Goal: Task Accomplishment & Management: Manage account settings

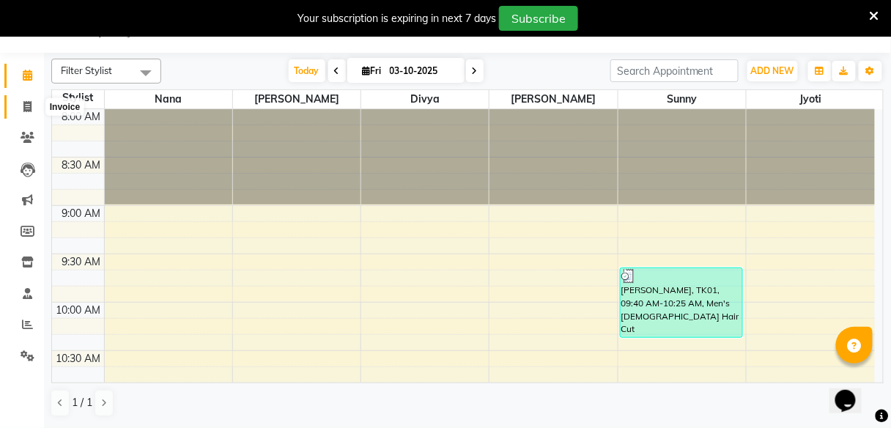
click at [34, 99] on span at bounding box center [28, 107] width 26 height 17
select select "7086"
select select "service"
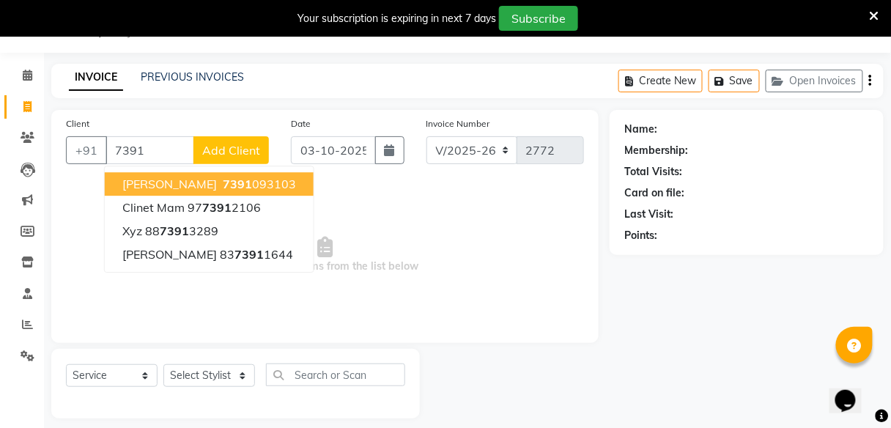
click at [197, 191] on button "Priynka Banerjee 7391 093103" at bounding box center [209, 183] width 209 height 23
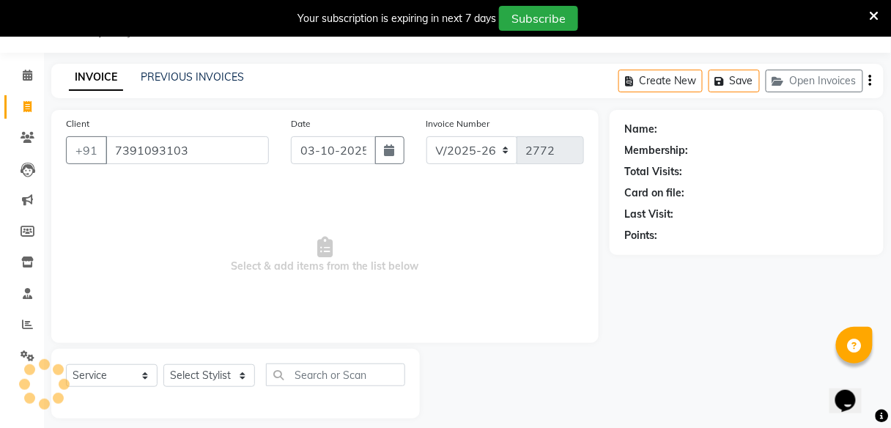
type input "7391093103"
select select "1: Object"
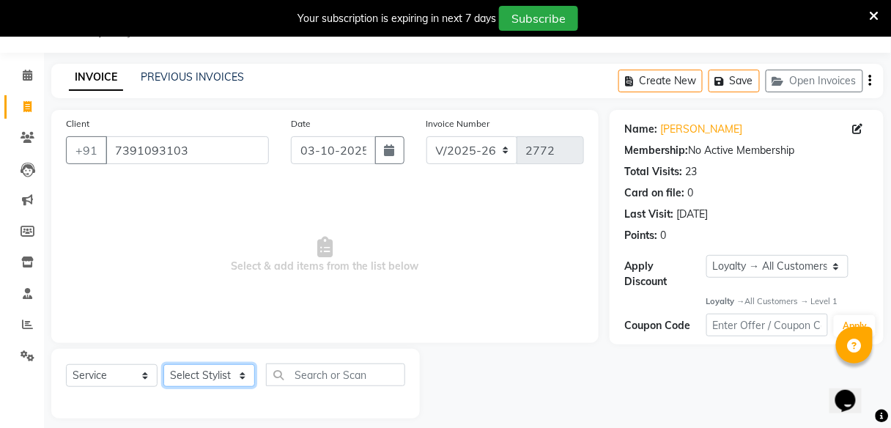
click at [191, 370] on select "Select Stylist Divya Jyoti Nana Rushab Shahrukh Sunny" at bounding box center [209, 375] width 92 height 23
select select "59553"
click at [163, 364] on select "Select Stylist Divya Jyoti Nana Rushab Shahrukh Sunny" at bounding box center [209, 375] width 92 height 23
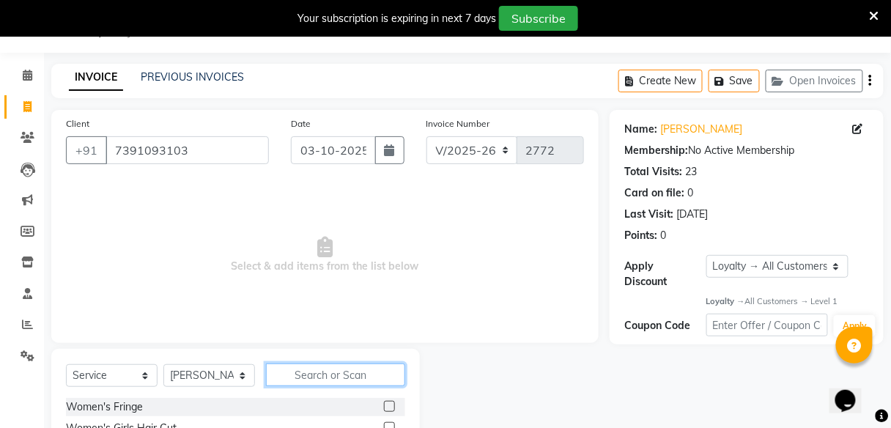
click at [303, 378] on input "text" at bounding box center [335, 375] width 139 height 23
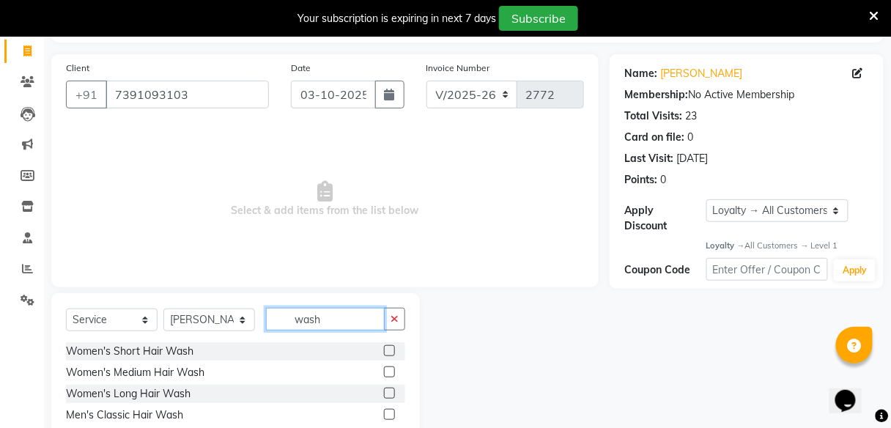
scroll to position [92, 0]
type input "wash"
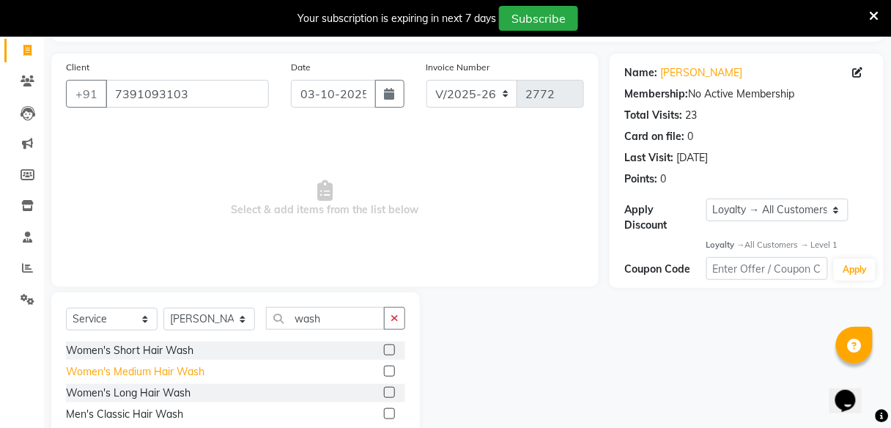
click at [158, 367] on div "Women's Medium Hair Wash" at bounding box center [135, 371] width 139 height 15
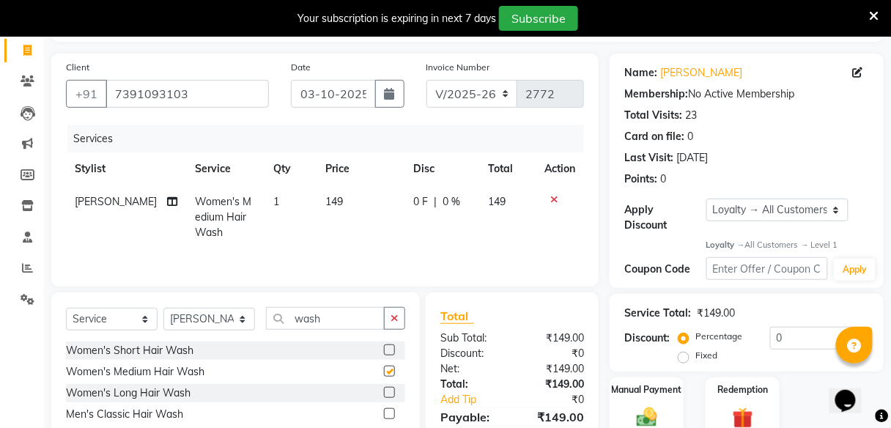
checkbox input "false"
drag, startPoint x: 229, startPoint y: 322, endPoint x: 188, endPoint y: 245, distance: 87.2
click at [188, 245] on div "Client +91 7391093103 Date 03-10-2025 Invoice Number V/2025 V/2025-26 2772 Serv…" at bounding box center [325, 266] width 570 height 424
select select "59551"
click at [163, 308] on select "Select Stylist Divya Jyoti Nana Rushab Shahrukh Sunny" at bounding box center [209, 319] width 92 height 23
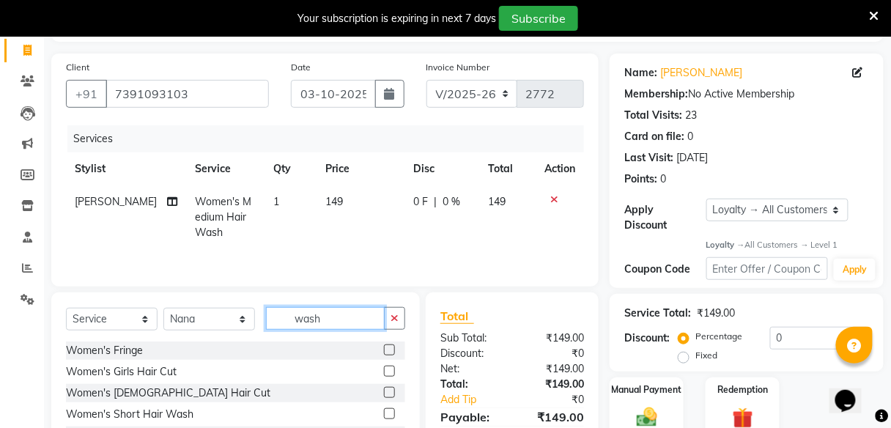
click at [336, 325] on input "wash" at bounding box center [325, 318] width 119 height 23
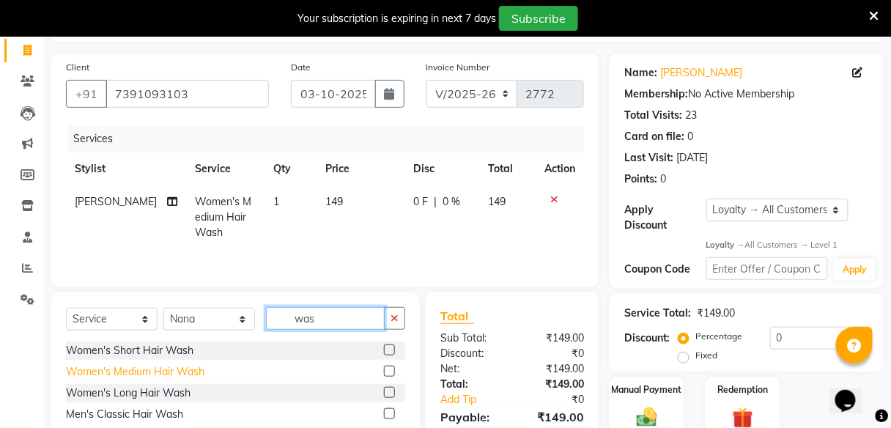
type input "was"
click at [130, 367] on div "Women's Medium Hair Wash" at bounding box center [135, 371] width 139 height 15
checkbox input "false"
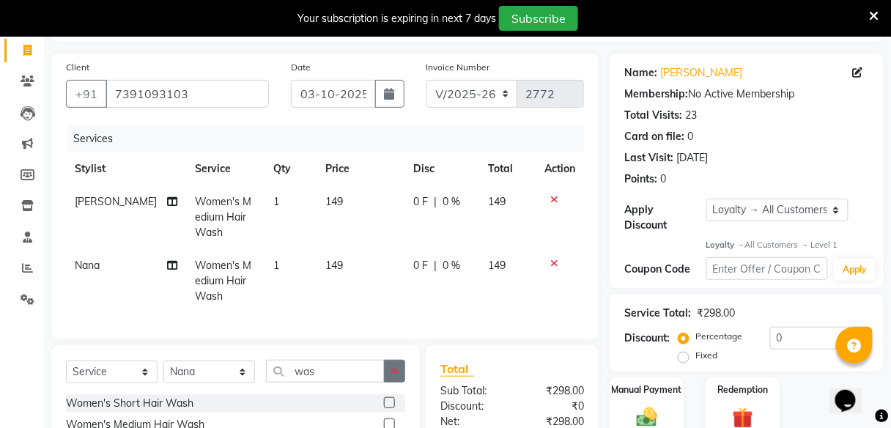
click at [400, 377] on button "button" at bounding box center [394, 371] width 21 height 23
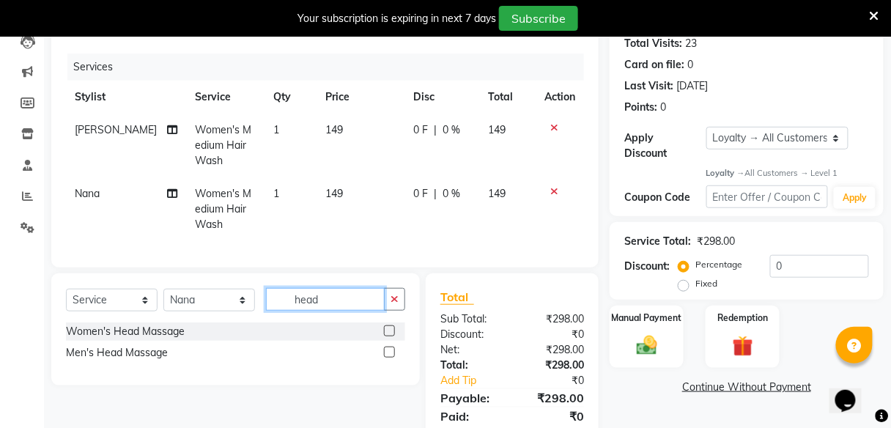
scroll to position [168, 0]
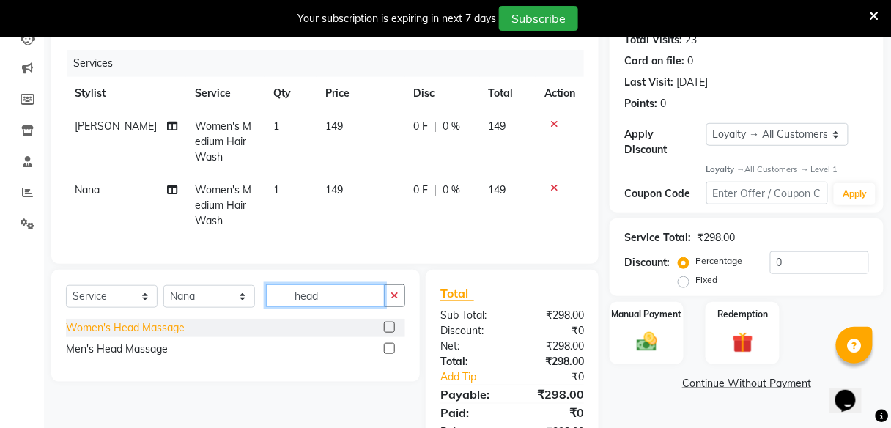
type input "head"
click at [173, 335] on div "Women's Head Massage" at bounding box center [125, 327] width 119 height 15
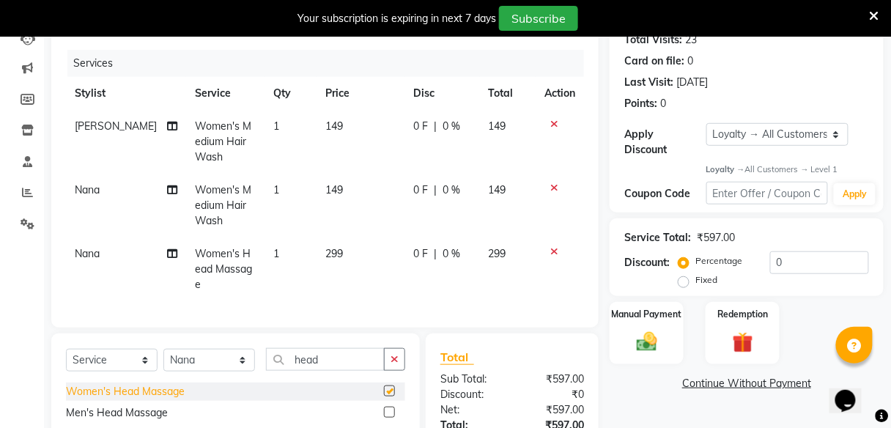
checkbox input "false"
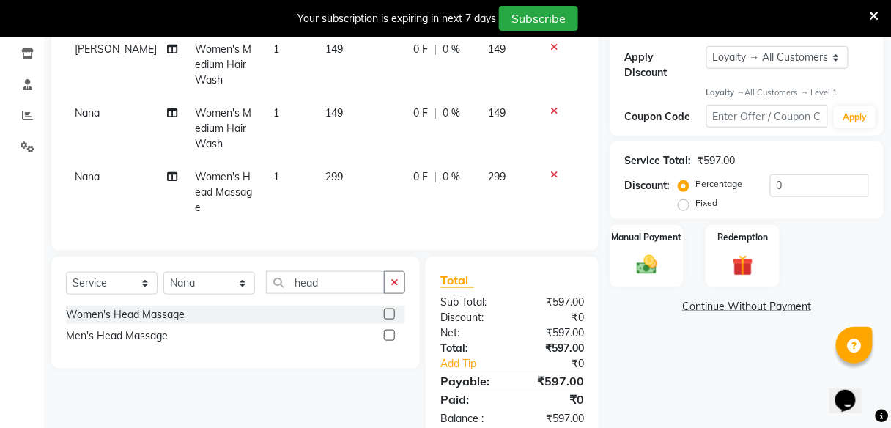
scroll to position [246, 0]
click at [431, 169] on div "0 F | 0 %" at bounding box center [442, 176] width 57 height 15
select select "59551"
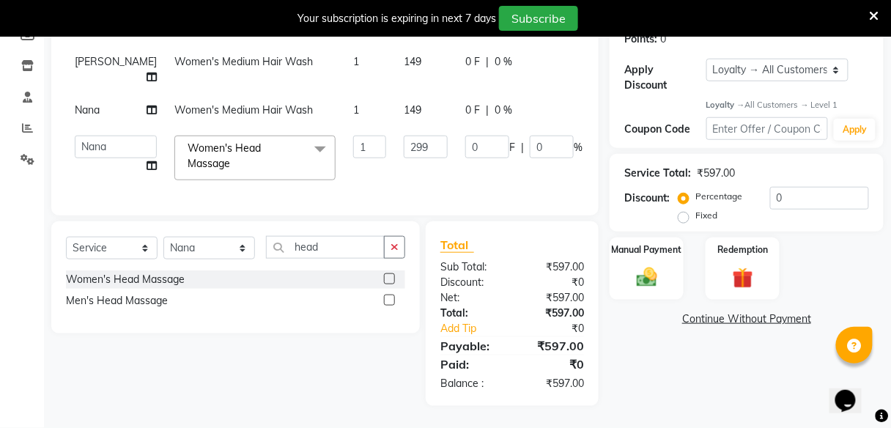
scroll to position [240, 0]
click at [465, 141] on input "0" at bounding box center [487, 147] width 44 height 23
type input "047"
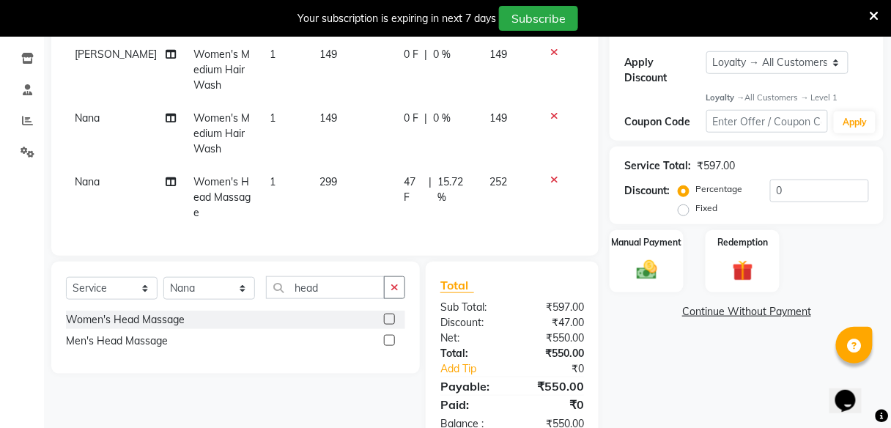
click at [646, 227] on div "Name: Priynka Banerjee Membership: No Active Membership Total Visits: 23 Card o…" at bounding box center [752, 176] width 285 height 540
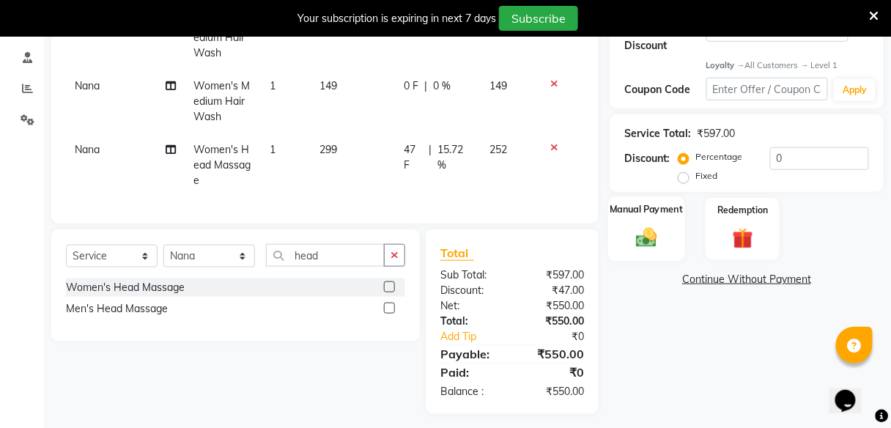
click at [636, 238] on img at bounding box center [647, 238] width 34 height 25
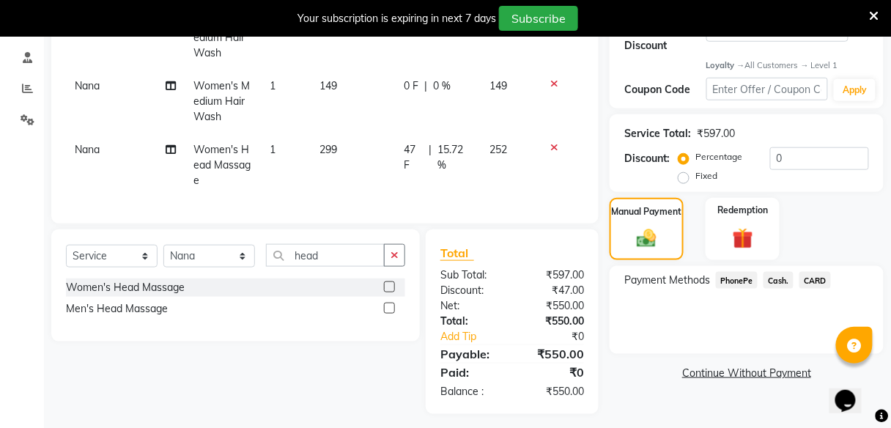
click at [743, 281] on span "PhonePe" at bounding box center [737, 280] width 42 height 17
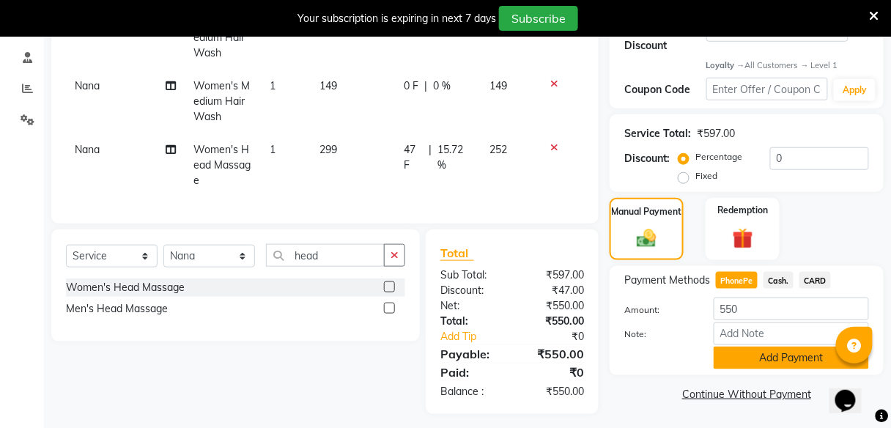
click at [781, 362] on button "Add Payment" at bounding box center [791, 358] width 155 height 23
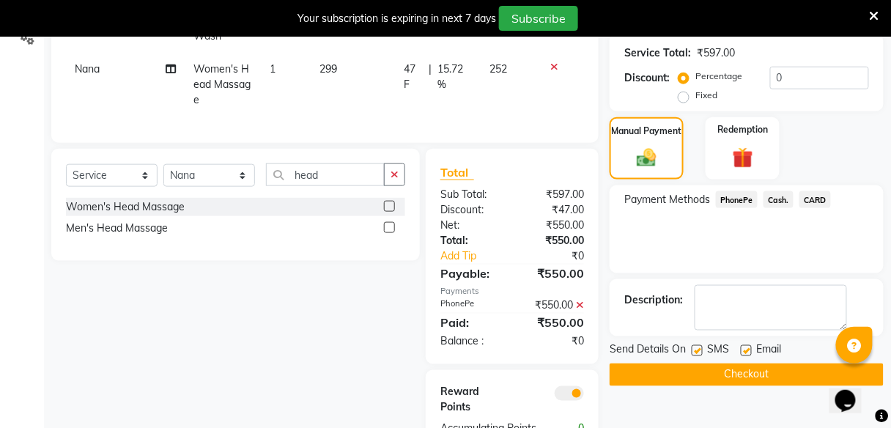
scroll to position [354, 0]
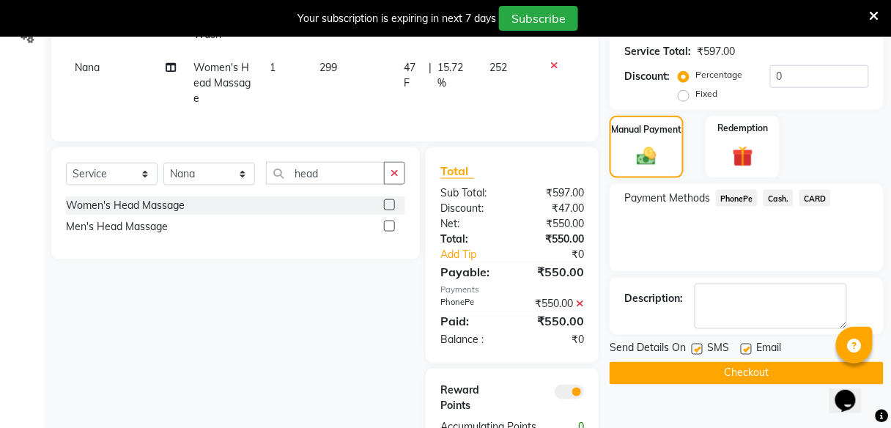
click at [765, 365] on button "Checkout" at bounding box center [747, 373] width 274 height 23
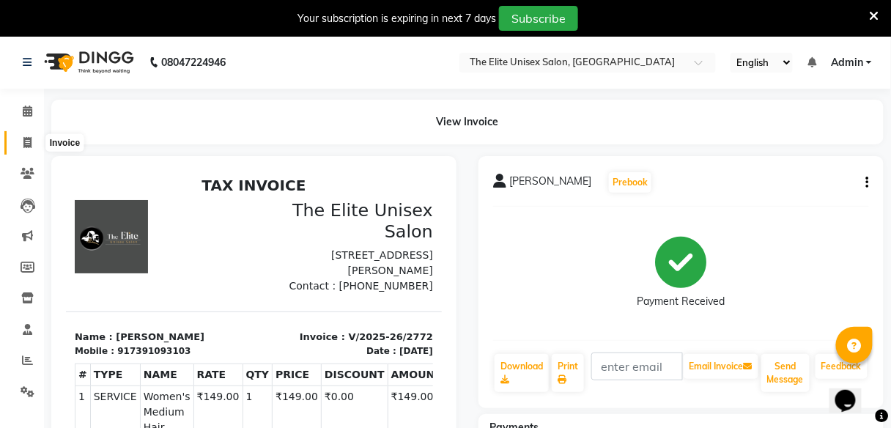
click at [29, 139] on icon at bounding box center [27, 142] width 8 height 11
select select "service"
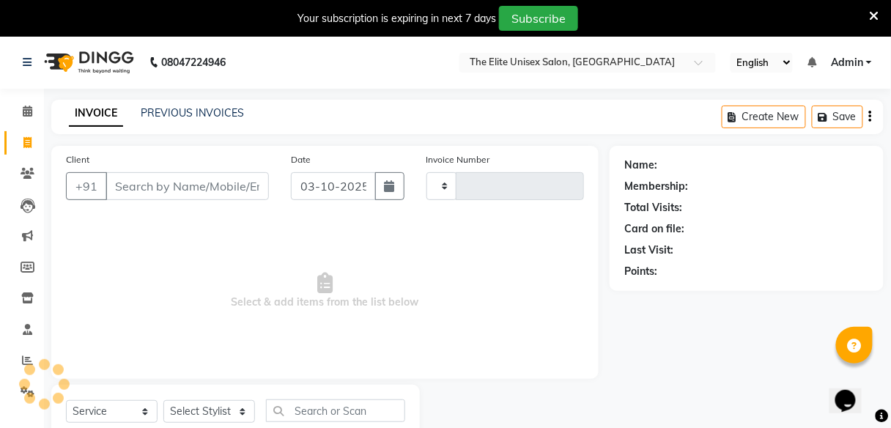
scroll to position [48, 0]
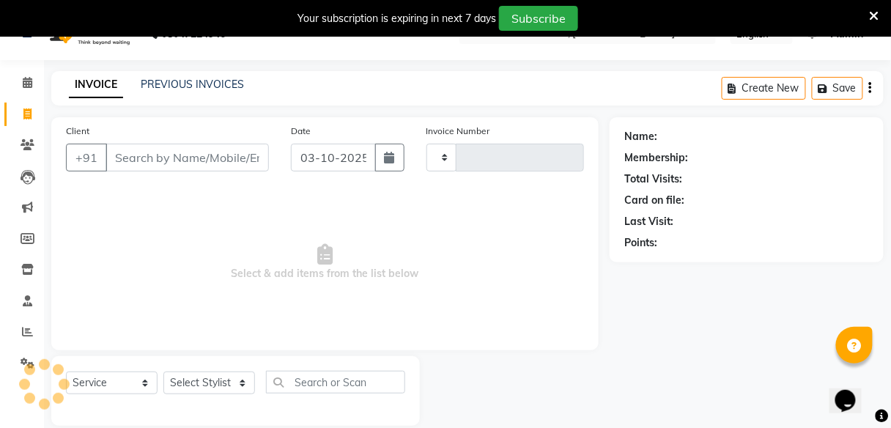
type input "2773"
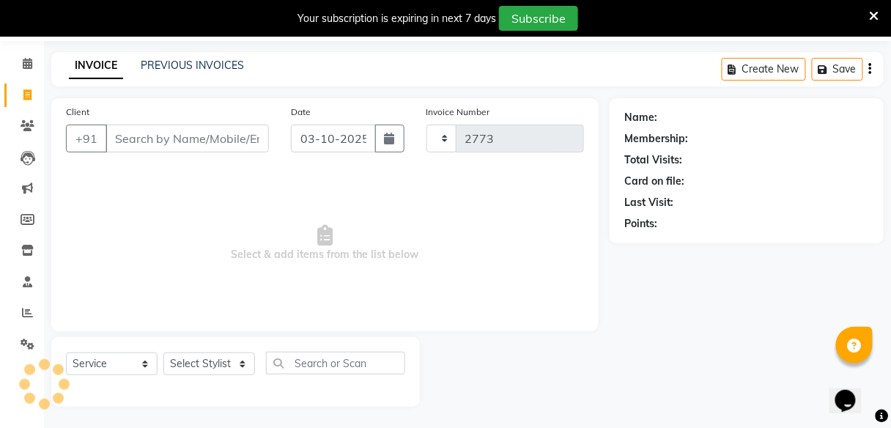
select select "7086"
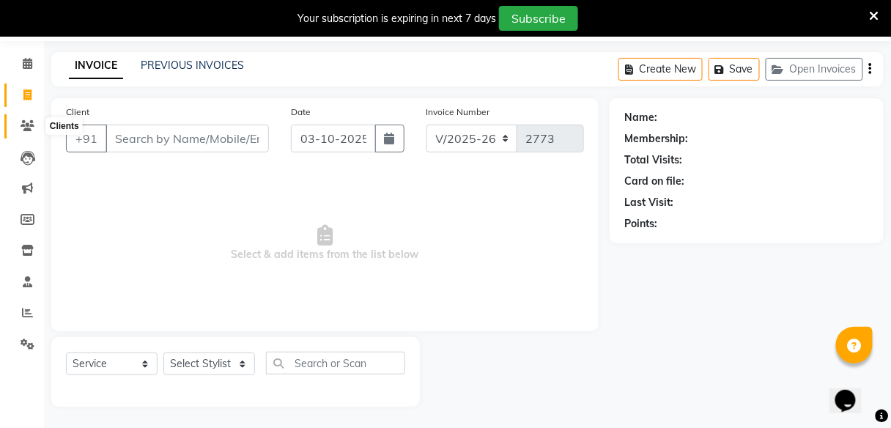
click at [21, 125] on icon at bounding box center [28, 125] width 14 height 11
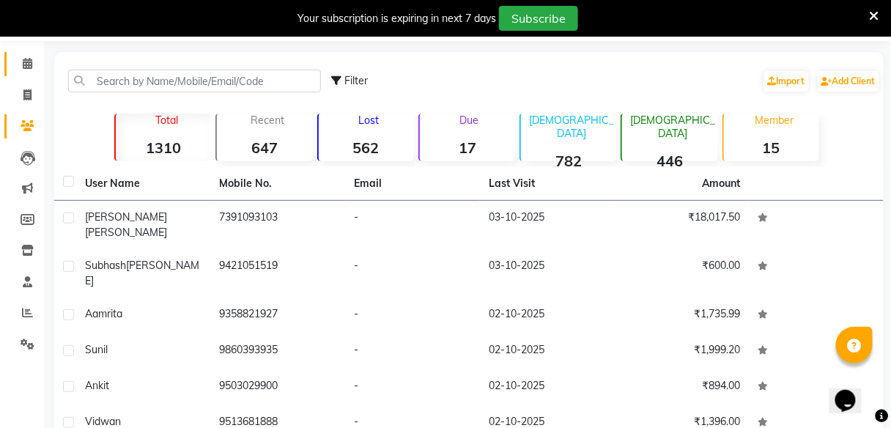
click at [29, 54] on link "Calendar" at bounding box center [21, 64] width 35 height 24
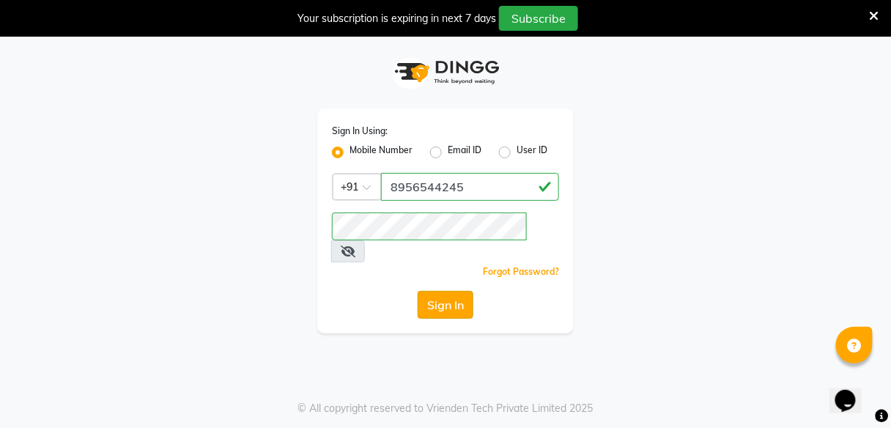
click at [445, 291] on button "Sign In" at bounding box center [446, 305] width 56 height 28
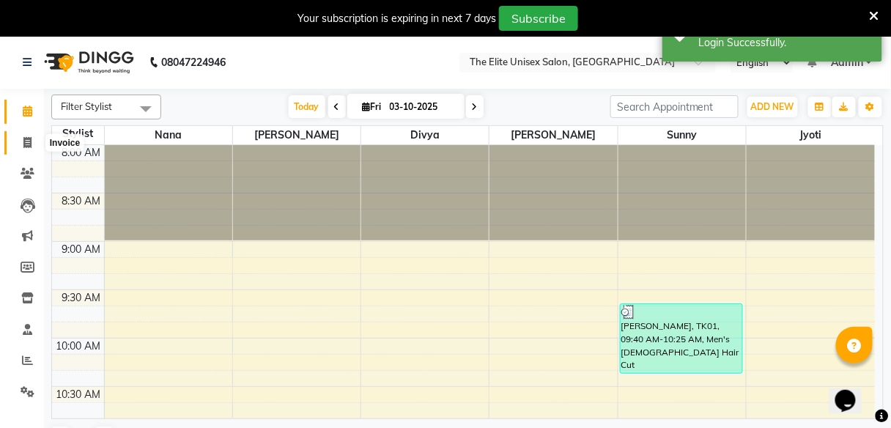
click at [22, 141] on span at bounding box center [28, 143] width 26 height 17
select select "7086"
select select "service"
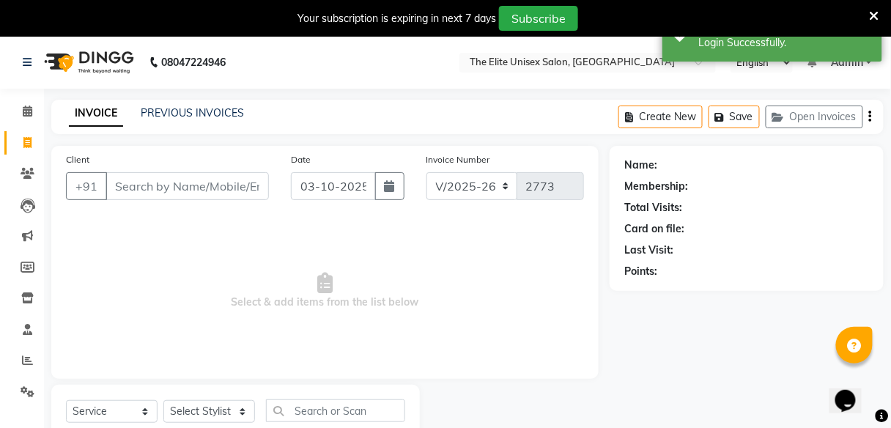
click at [141, 182] on input "Client" at bounding box center [187, 186] width 163 height 28
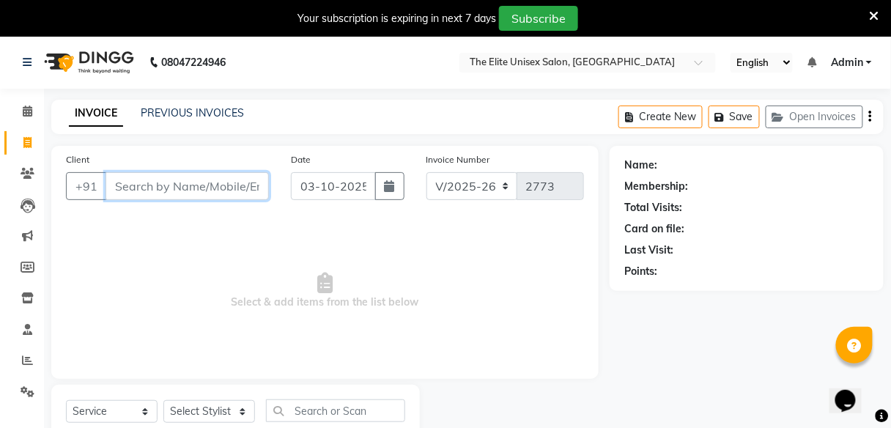
click at [177, 189] on input "Client" at bounding box center [187, 186] width 163 height 28
type input "9"
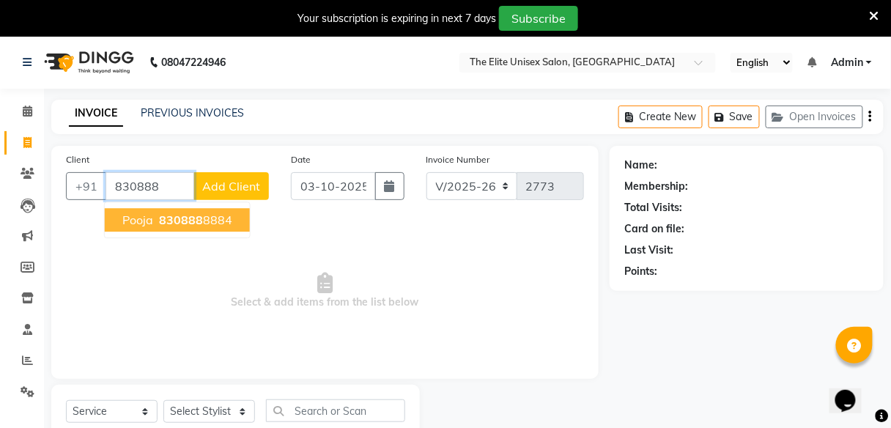
click at [216, 220] on ngb-highlight "830888 8884" at bounding box center [194, 220] width 76 height 15
type input "8308888884"
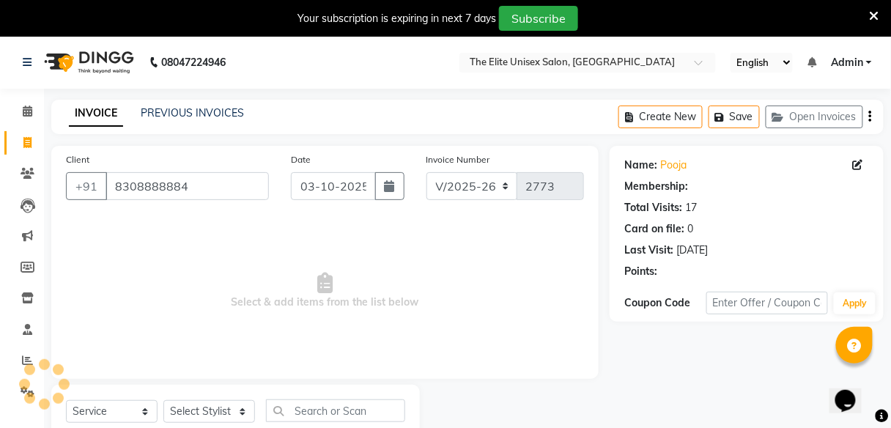
select select "1: Object"
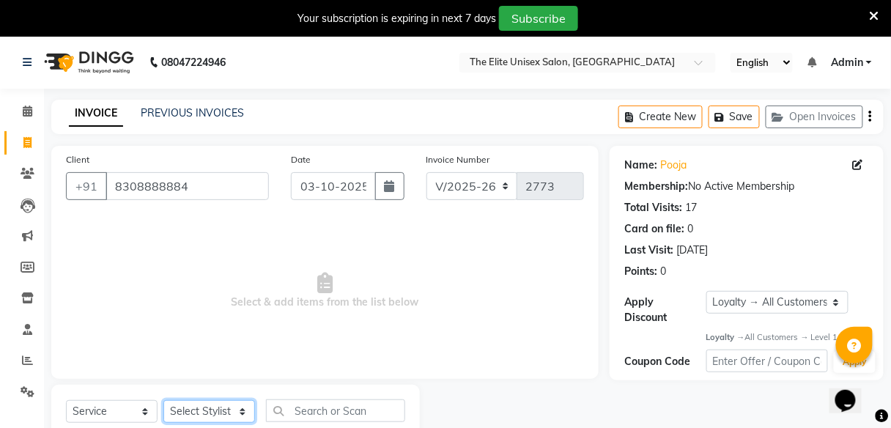
click at [211, 404] on select "Select Stylist Divya Jyoti Nana Rushab Shahrukh Sunny" at bounding box center [209, 411] width 92 height 23
select select "59551"
click at [163, 400] on select "Select Stylist Divya Jyoti Nana Rushab Shahrukh Sunny" at bounding box center [209, 411] width 92 height 23
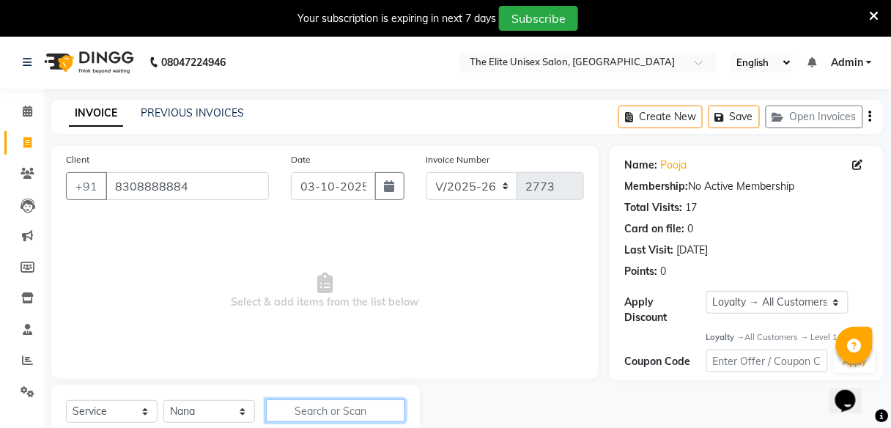
click at [301, 412] on input "text" at bounding box center [335, 411] width 139 height 23
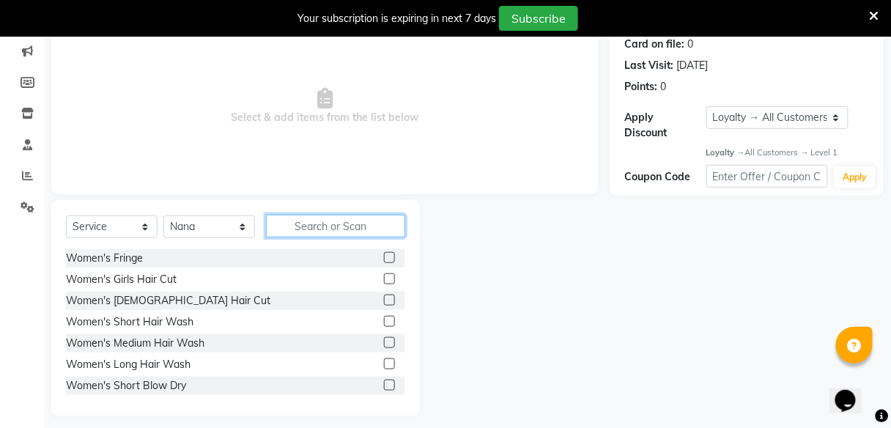
scroll to position [194, 0]
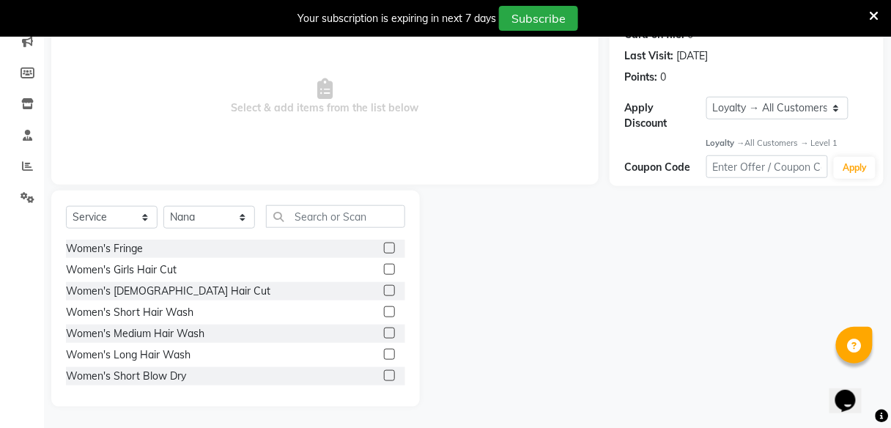
click at [384, 331] on label at bounding box center [389, 333] width 11 height 11
click at [384, 331] on input "checkbox" at bounding box center [389, 334] width 10 height 10
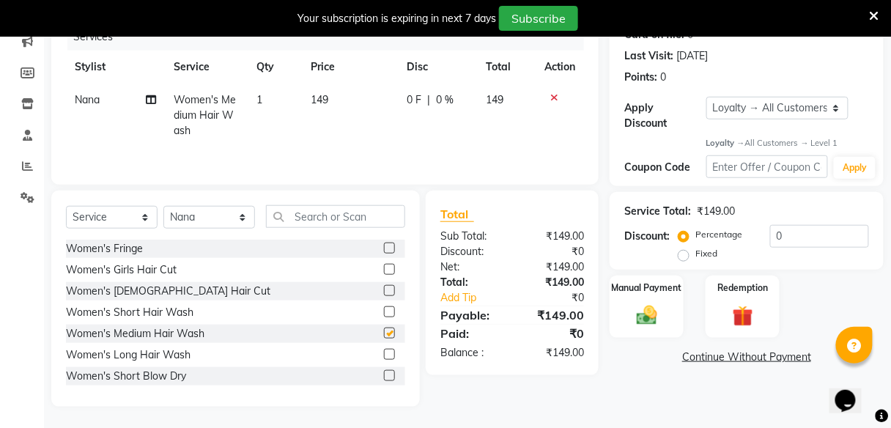
checkbox input "false"
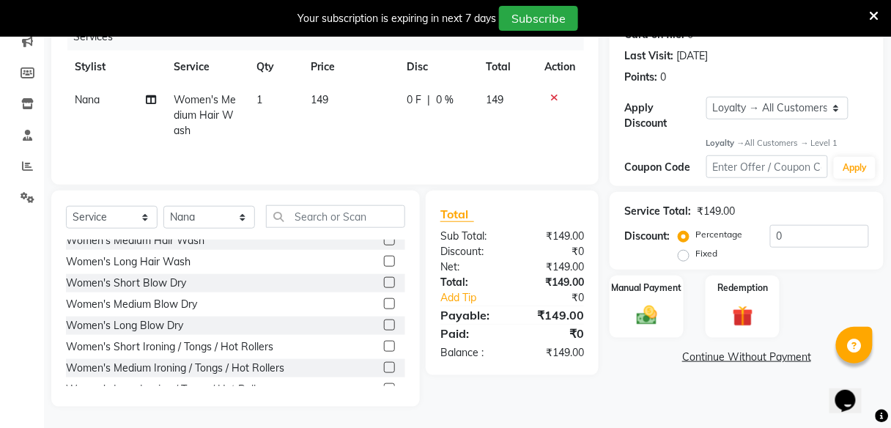
scroll to position [94, 0]
click at [384, 301] on label at bounding box center [389, 303] width 11 height 11
click at [384, 301] on input "checkbox" at bounding box center [389, 304] width 10 height 10
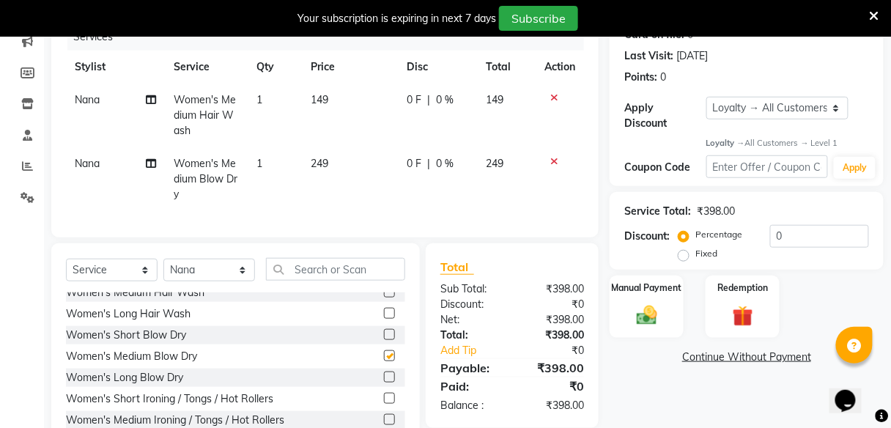
checkbox input "false"
click at [657, 297] on div "Manual Payment" at bounding box center [646, 307] width 77 height 65
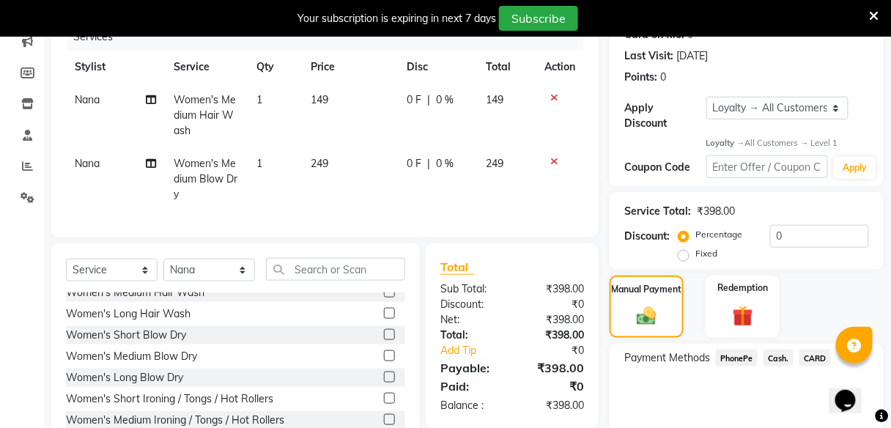
click at [728, 358] on span "PhonePe" at bounding box center [737, 358] width 42 height 17
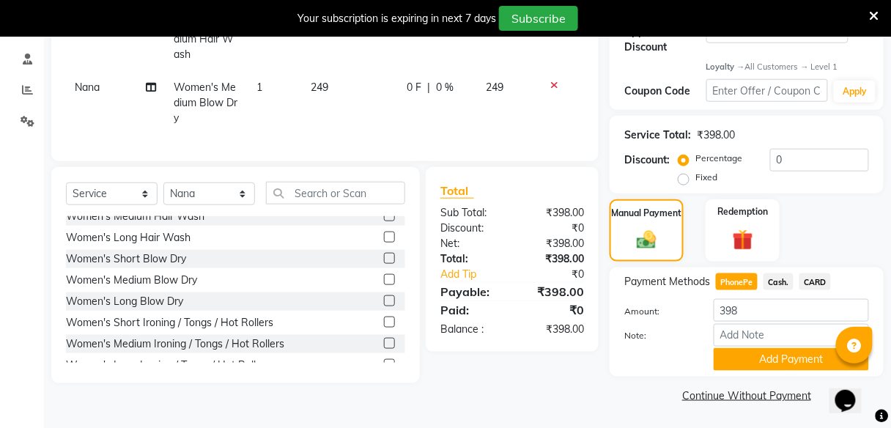
click at [728, 358] on button "Add Payment" at bounding box center [791, 359] width 155 height 23
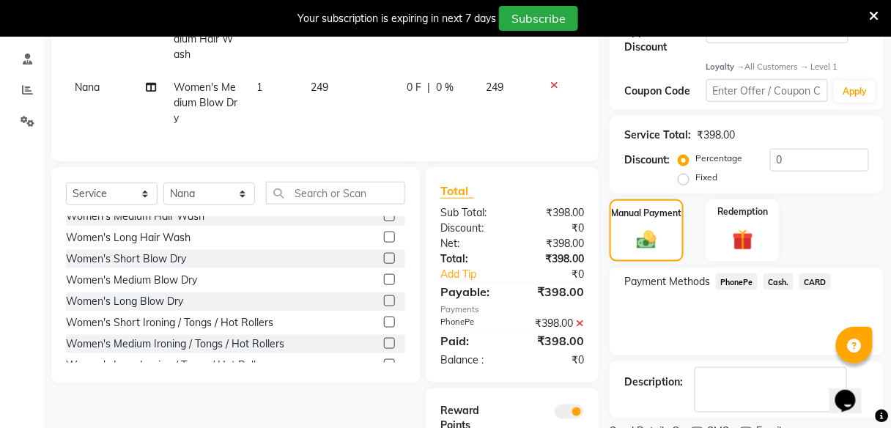
scroll to position [357, 0]
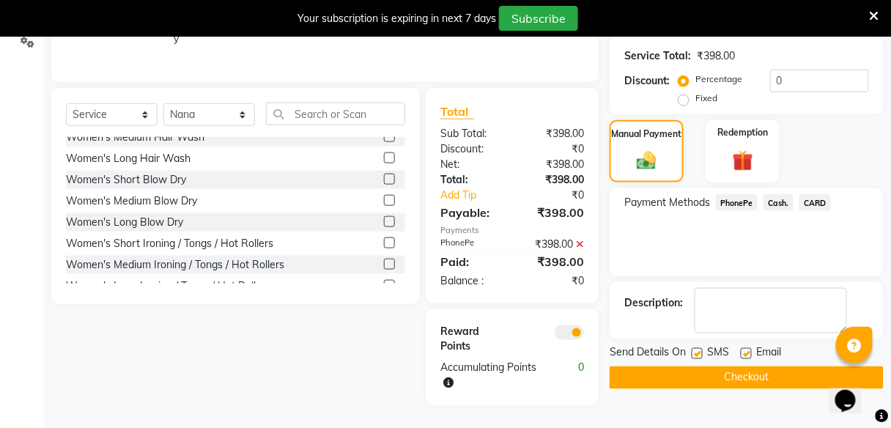
click at [729, 372] on button "Checkout" at bounding box center [747, 378] width 274 height 23
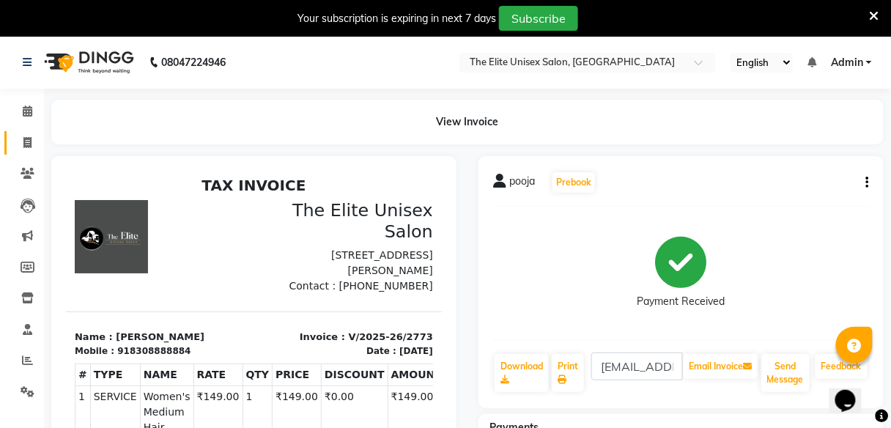
click at [24, 132] on link "Invoice" at bounding box center [21, 143] width 35 height 24
select select "service"
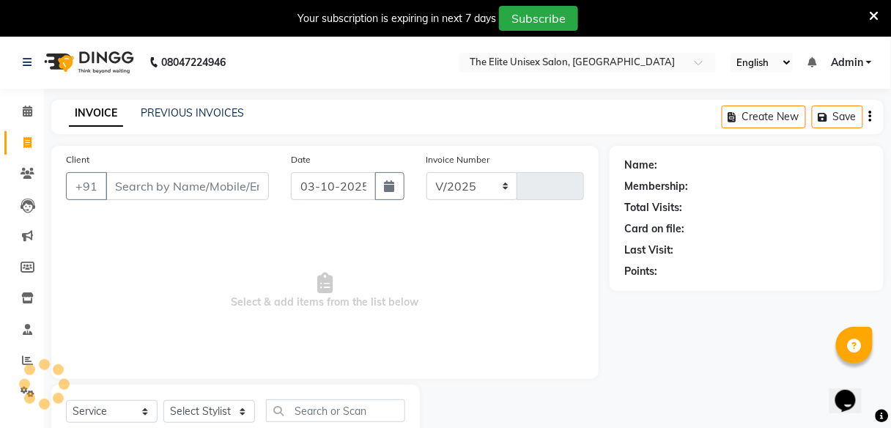
select select "7086"
type input "2774"
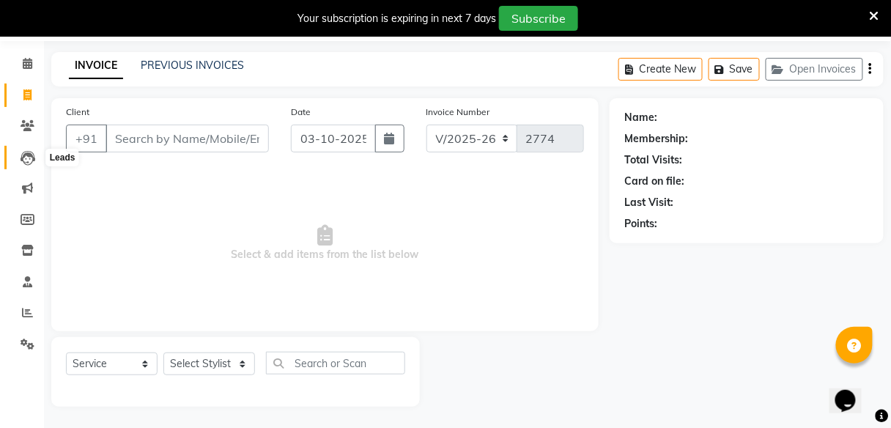
click at [26, 163] on icon at bounding box center [28, 158] width 15 height 15
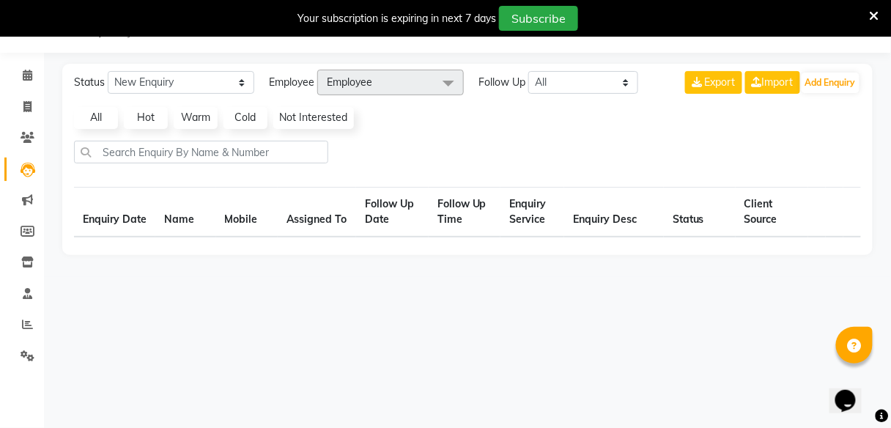
scroll to position [36, 0]
select select "10"
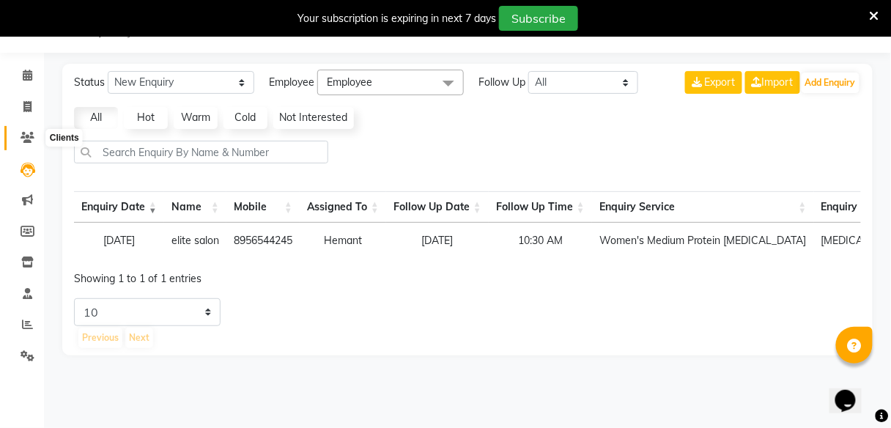
click at [22, 136] on icon at bounding box center [28, 137] width 14 height 11
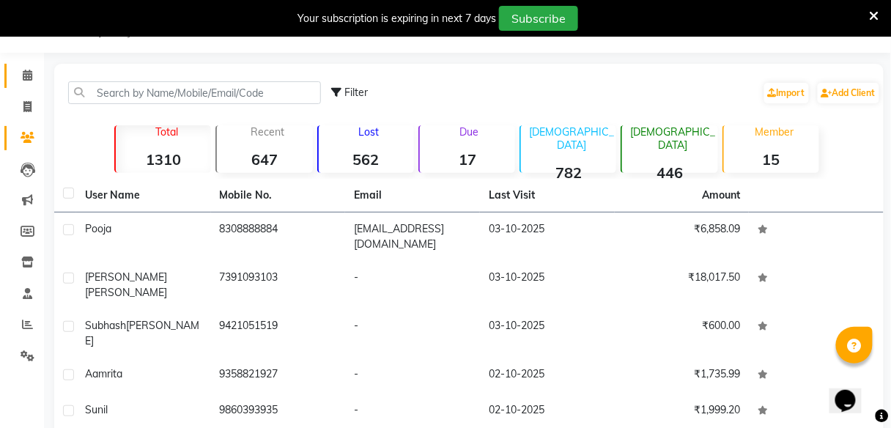
click at [22, 86] on link "Calendar" at bounding box center [21, 76] width 35 height 24
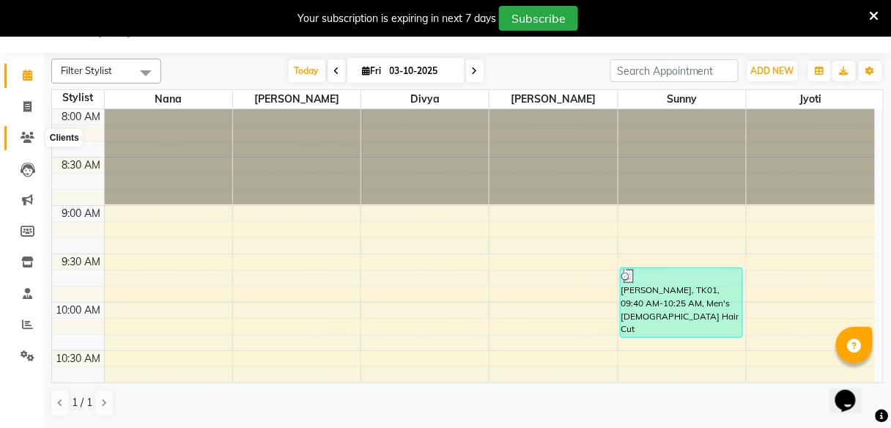
click at [23, 133] on icon at bounding box center [28, 137] width 14 height 11
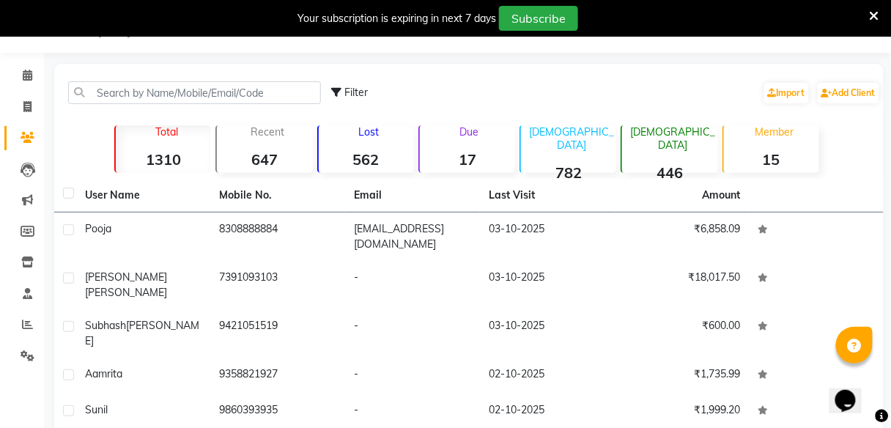
click at [377, 144] on div "Lost 562" at bounding box center [365, 149] width 97 height 48
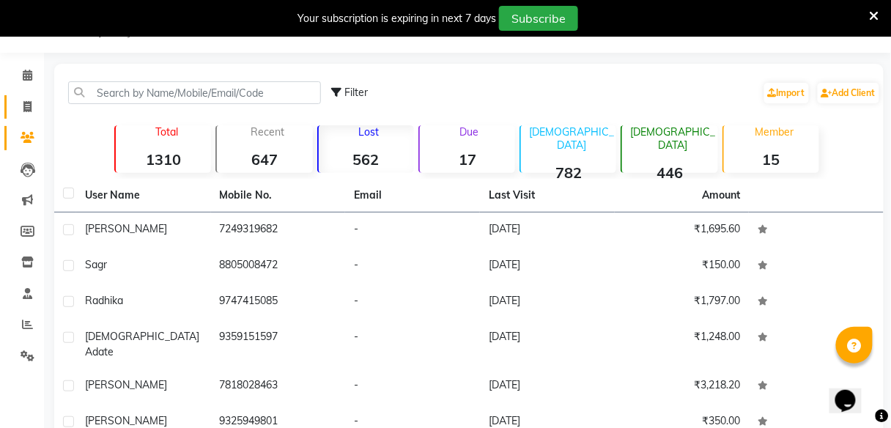
click at [23, 115] on link "Invoice" at bounding box center [21, 107] width 35 height 24
select select "service"
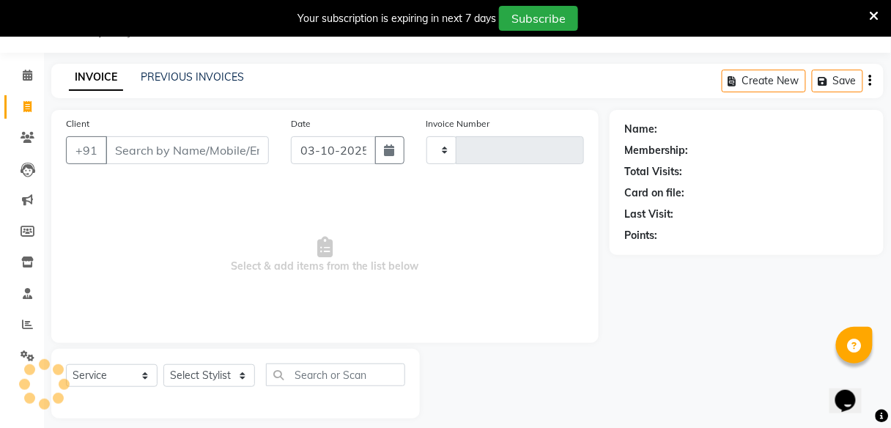
scroll to position [48, 0]
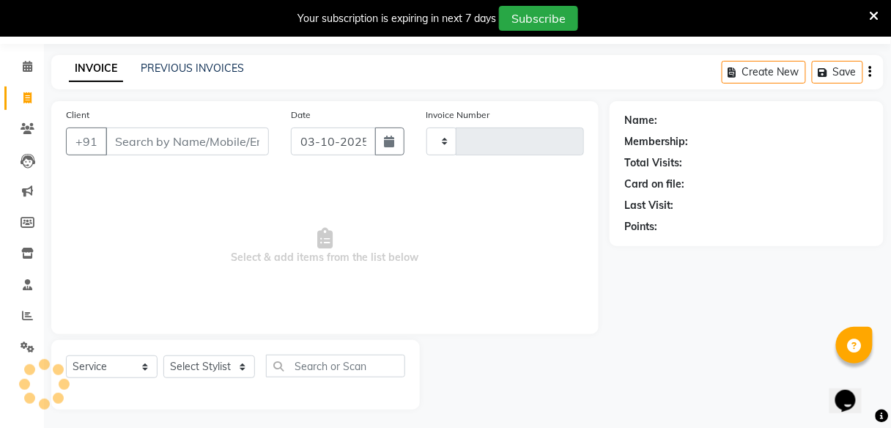
type input "2774"
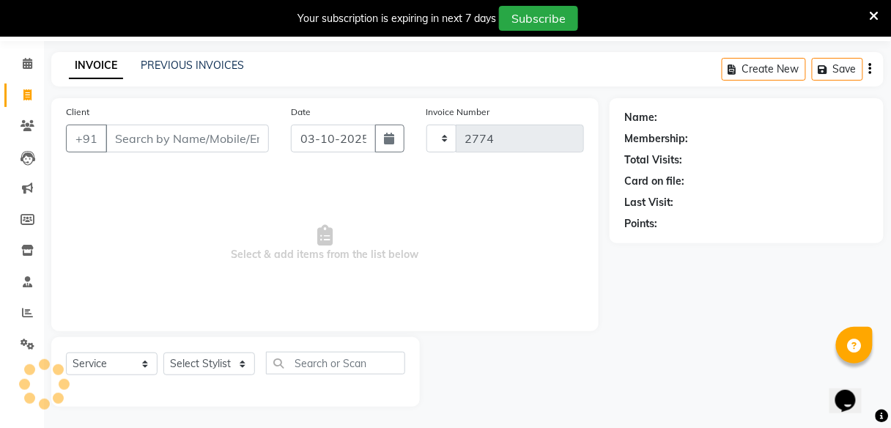
select select "7086"
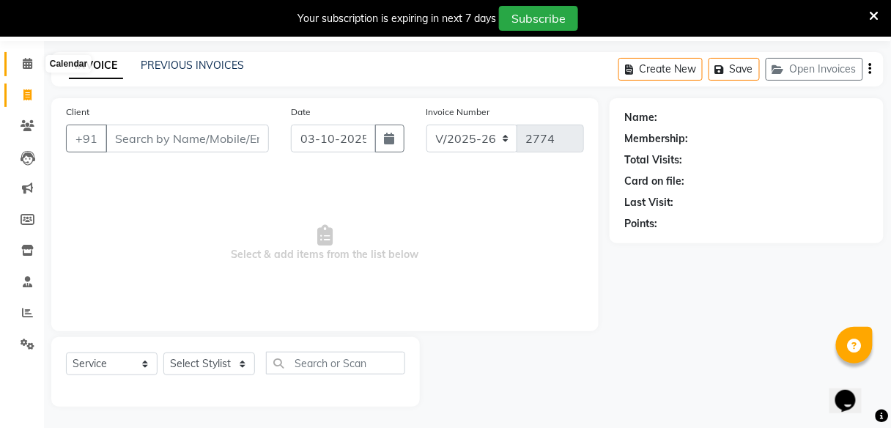
click at [23, 61] on icon at bounding box center [28, 63] width 10 height 11
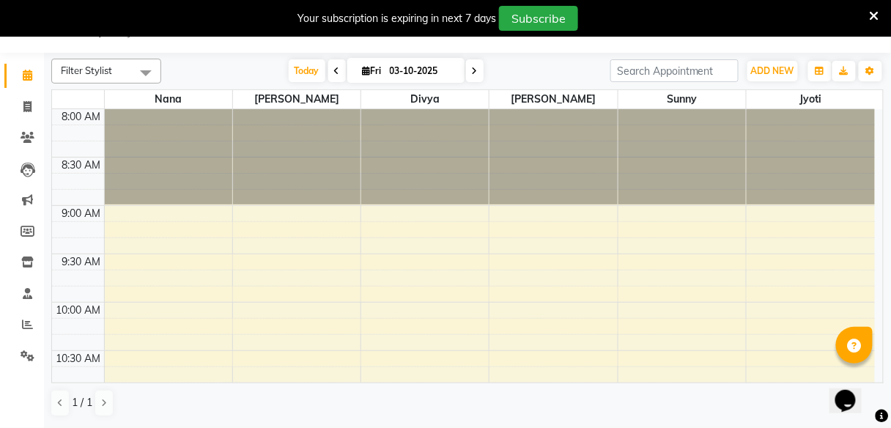
scroll to position [36, 0]
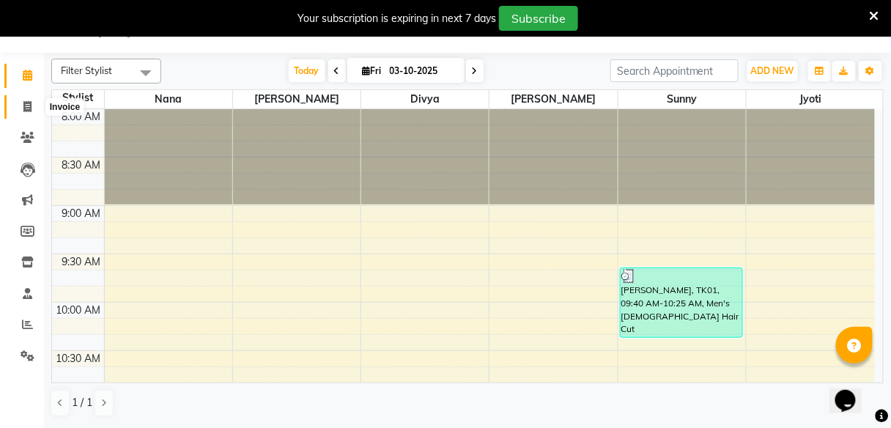
click at [22, 109] on span at bounding box center [28, 107] width 26 height 17
select select "7086"
select select "service"
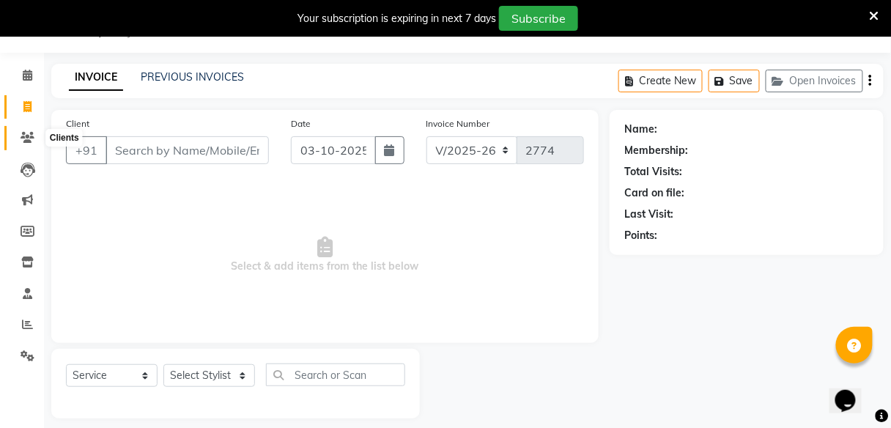
click at [27, 132] on icon at bounding box center [28, 137] width 14 height 11
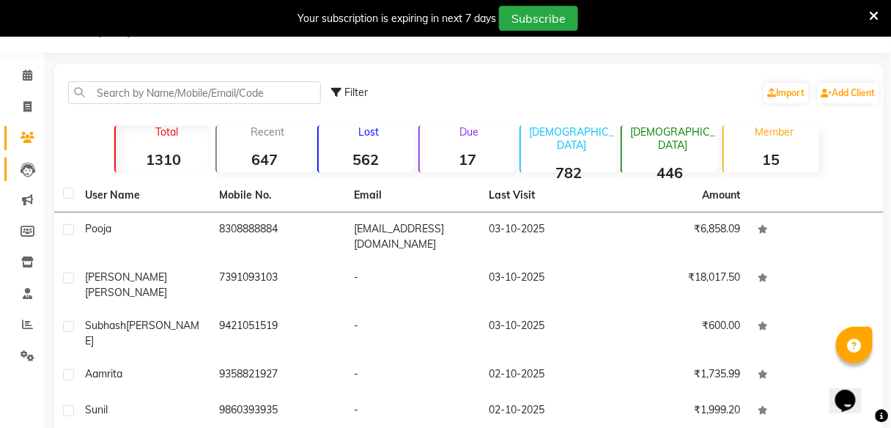
click at [26, 159] on link "Leads" at bounding box center [21, 170] width 35 height 24
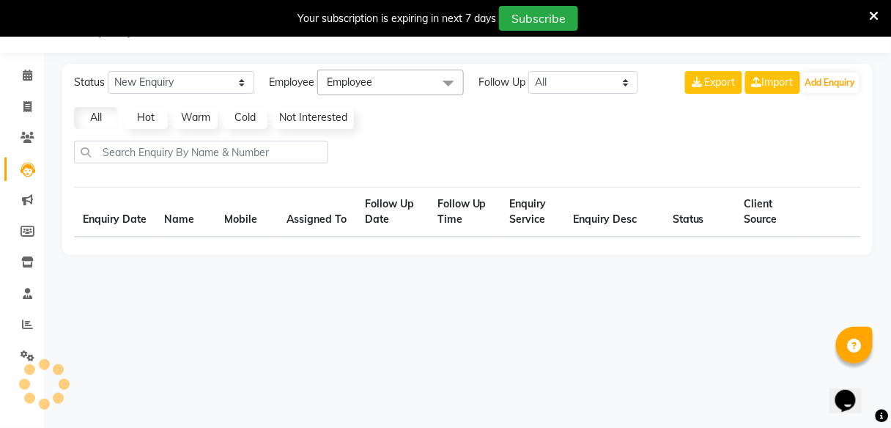
select select "10"
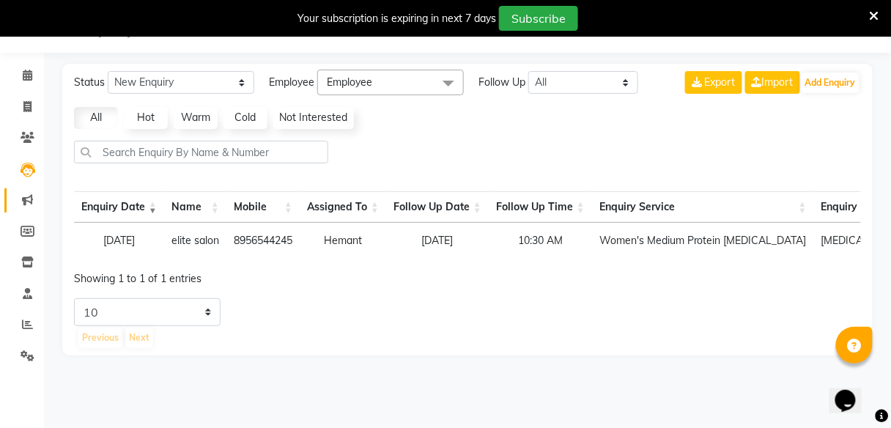
click at [24, 189] on link "Marketing" at bounding box center [21, 200] width 35 height 24
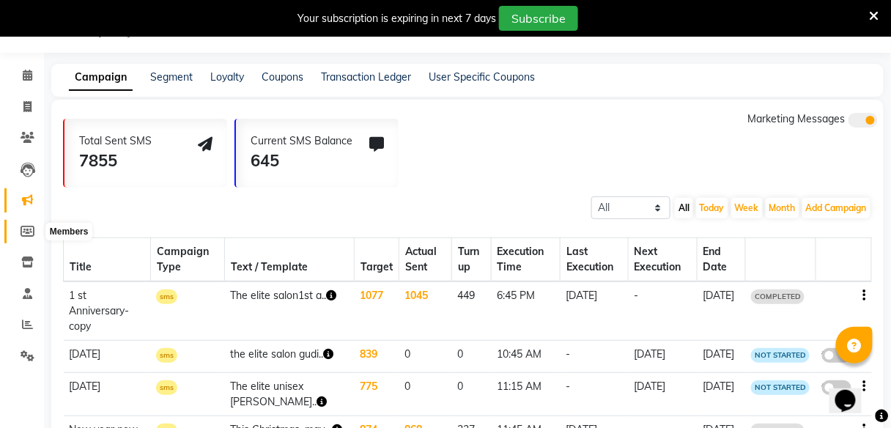
click at [22, 227] on icon at bounding box center [28, 231] width 14 height 11
select select
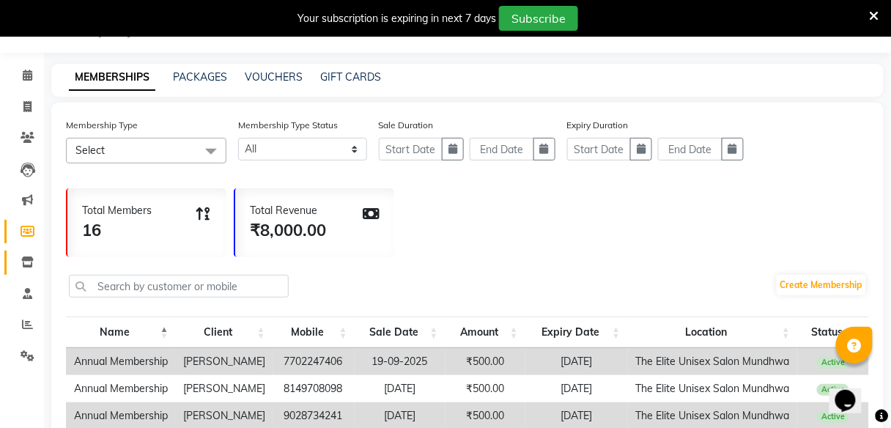
click at [28, 254] on link "Inventory" at bounding box center [21, 263] width 35 height 24
select select
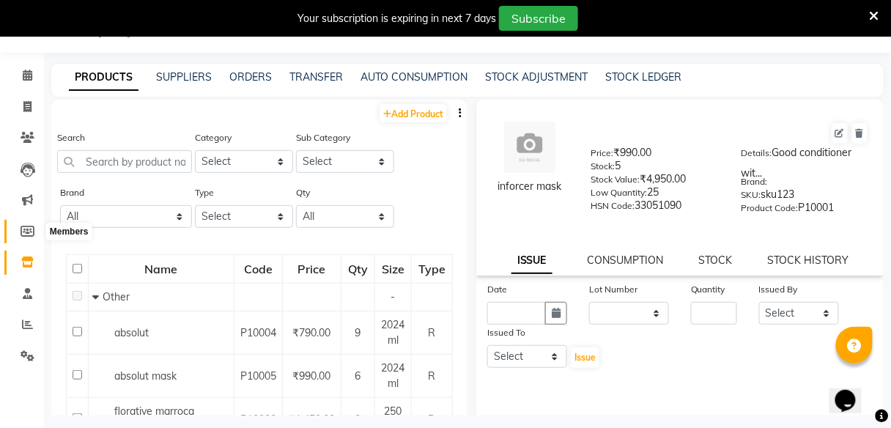
click at [29, 231] on icon at bounding box center [28, 231] width 14 height 11
select select
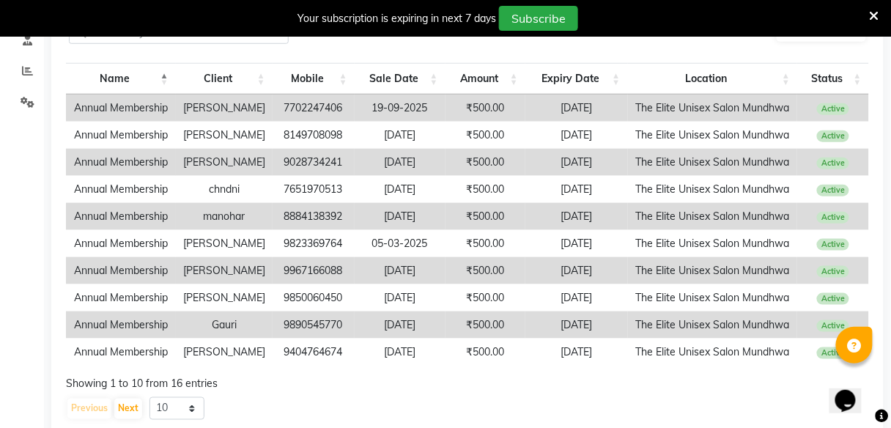
scroll to position [333, 0]
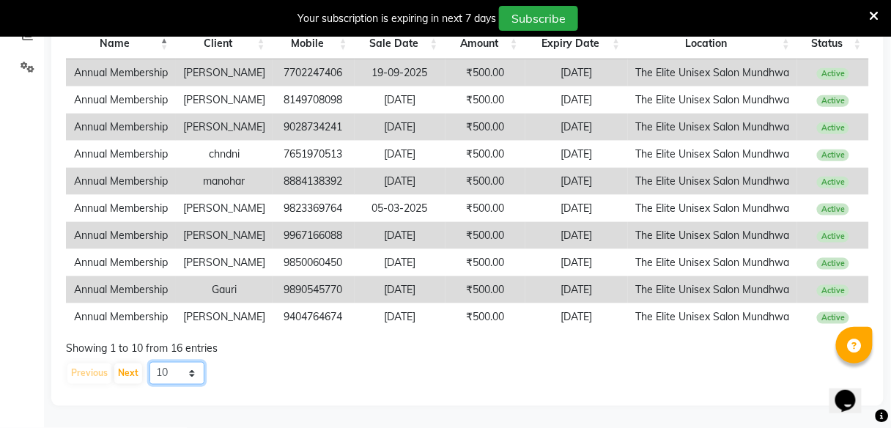
click at [185, 375] on select "10 20 50 100" at bounding box center [177, 373] width 55 height 23
select select "100"
click at [150, 362] on select "10 20 50 100" at bounding box center [177, 373] width 55 height 23
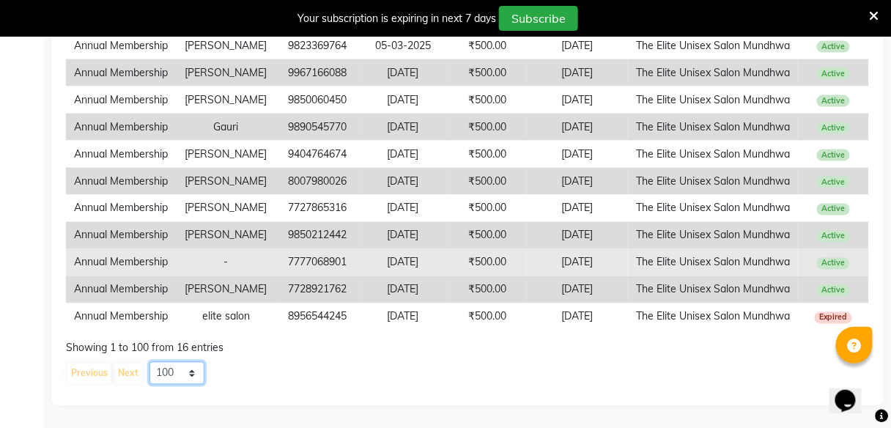
scroll to position [0, 10]
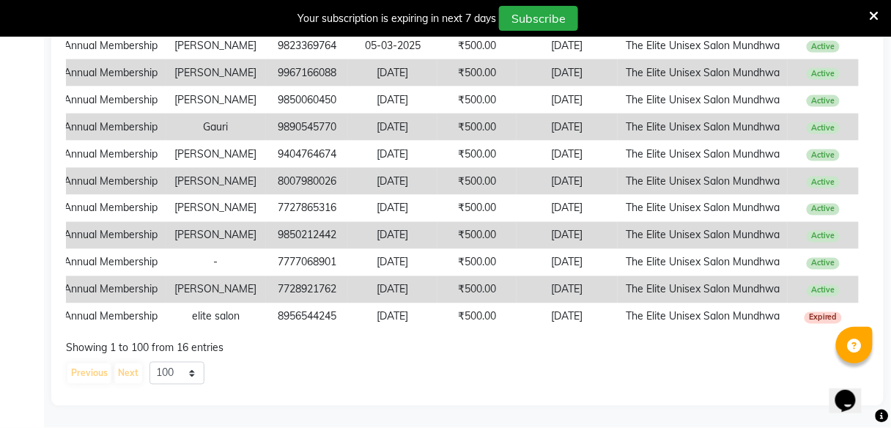
click at [222, 276] on td "[PERSON_NAME]" at bounding box center [216, 289] width 100 height 27
click at [195, 280] on td "[PERSON_NAME]" at bounding box center [216, 289] width 100 height 27
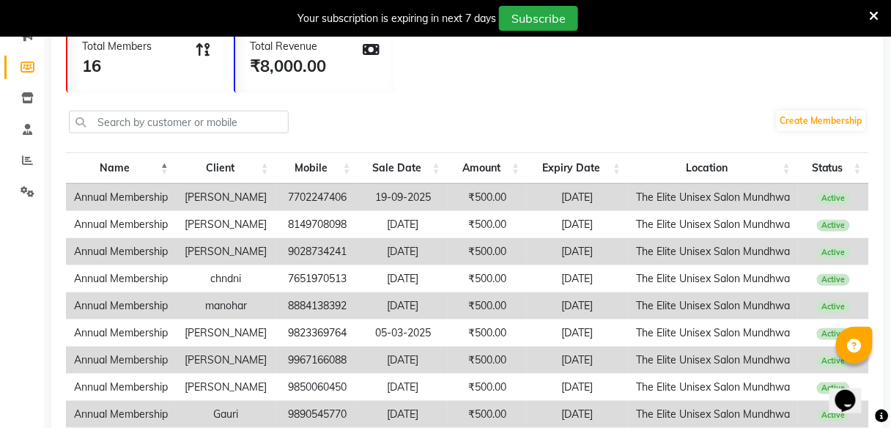
scroll to position [0, 0]
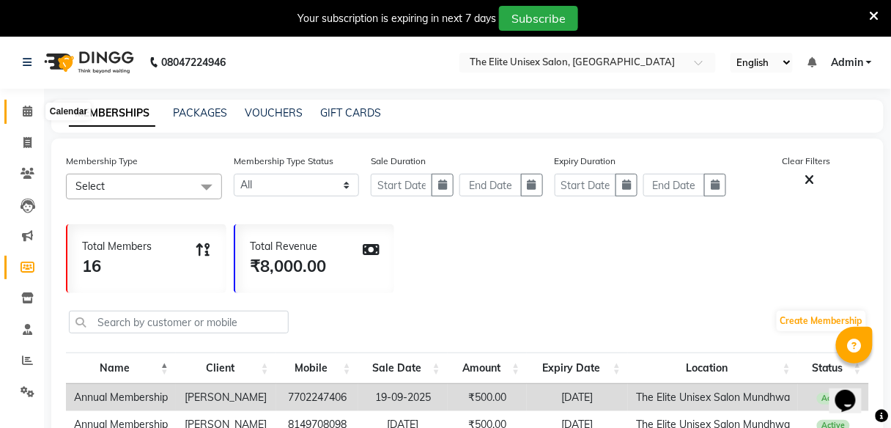
click at [21, 108] on span at bounding box center [28, 111] width 26 height 17
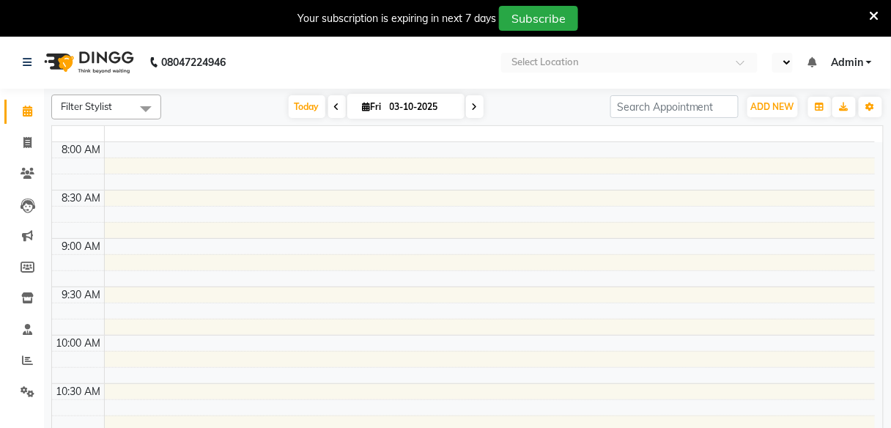
select select "en"
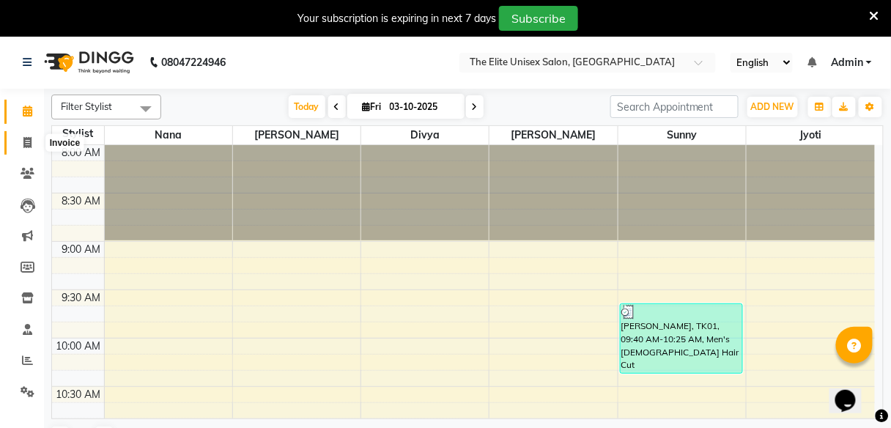
click at [22, 137] on span at bounding box center [28, 143] width 26 height 17
select select "7086"
select select "service"
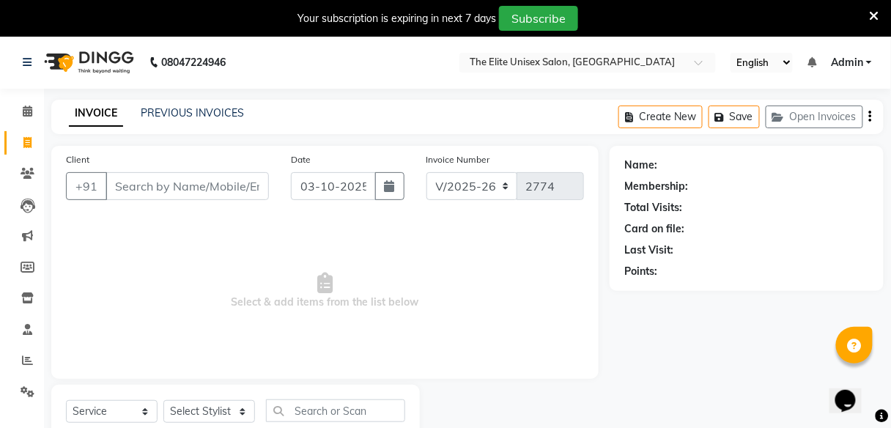
click at [141, 186] on input "Client" at bounding box center [187, 186] width 163 height 28
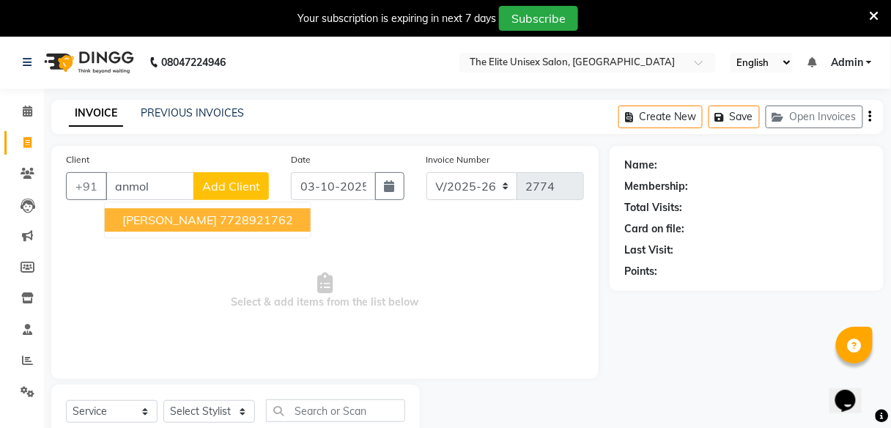
click at [260, 221] on ngb-highlight "7728921762" at bounding box center [256, 220] width 73 height 15
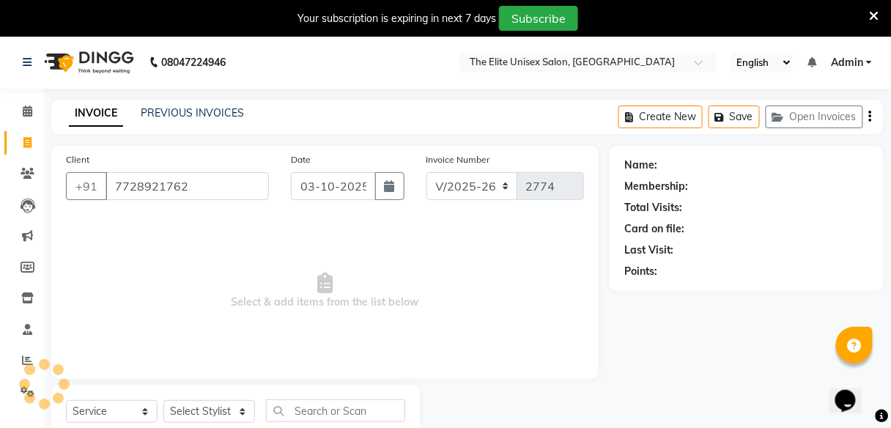
type input "7728921762"
select select "2: Object"
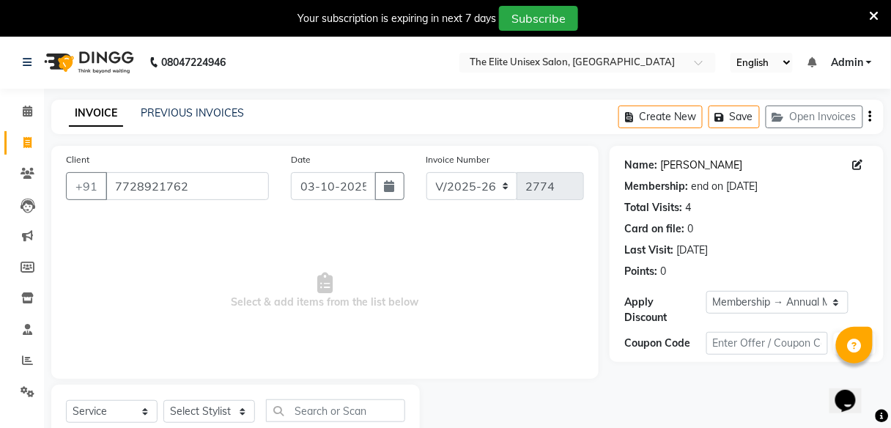
click at [713, 160] on link "[PERSON_NAME]" at bounding box center [701, 165] width 82 height 15
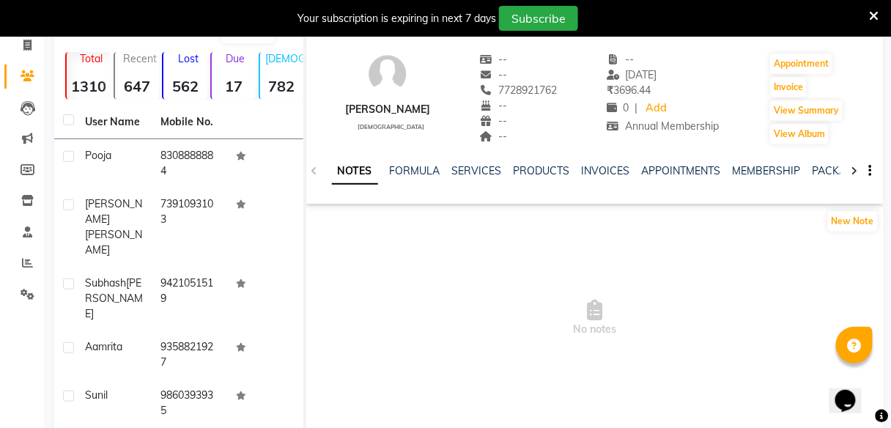
click at [466, 163] on div "SERVICES" at bounding box center [477, 170] width 50 height 15
click at [473, 166] on link "SERVICES" at bounding box center [477, 170] width 50 height 13
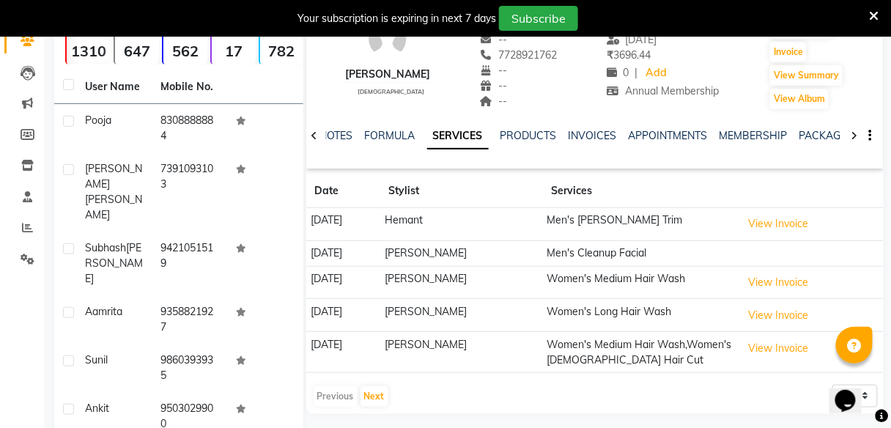
scroll to position [133, 0]
click at [374, 386] on button "Next" at bounding box center [375, 396] width 28 height 21
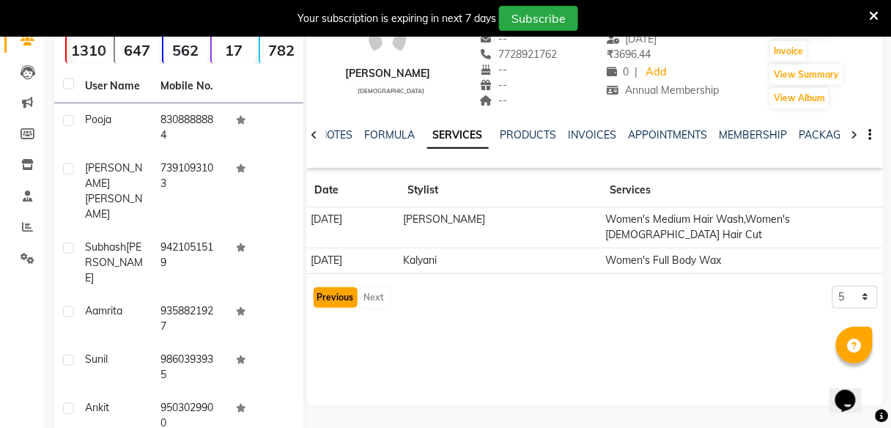
click at [327, 297] on button "Previous" at bounding box center [336, 297] width 44 height 21
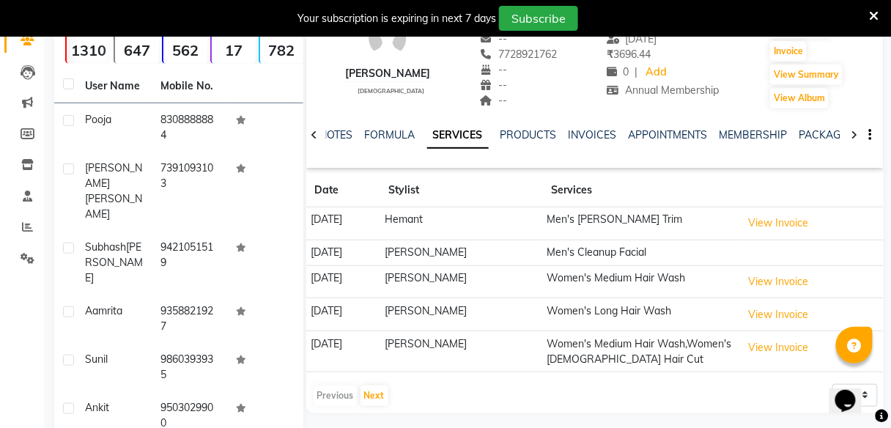
scroll to position [0, 0]
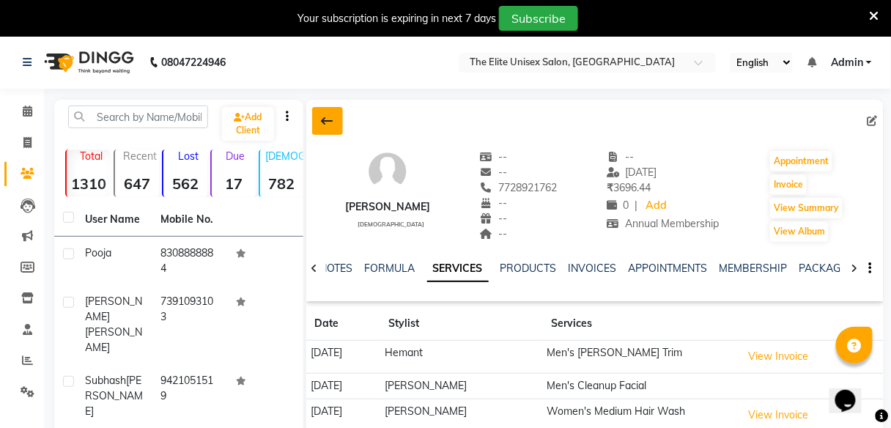
click at [326, 119] on icon at bounding box center [328, 121] width 12 height 12
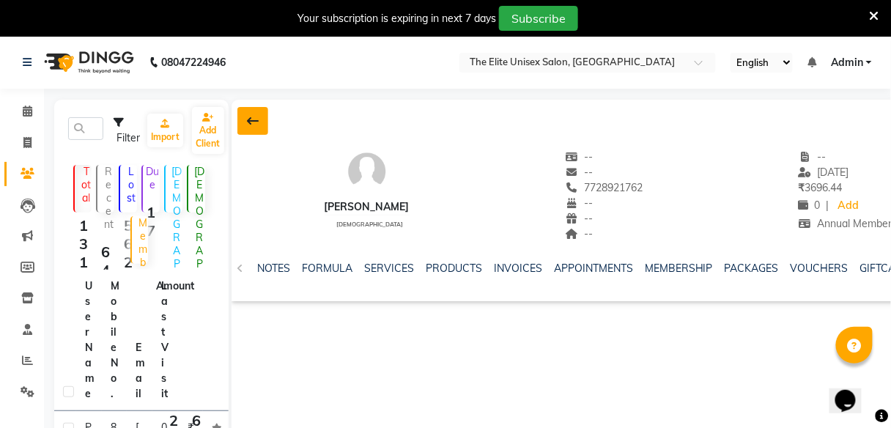
click at [252, 117] on icon at bounding box center [253, 121] width 12 height 12
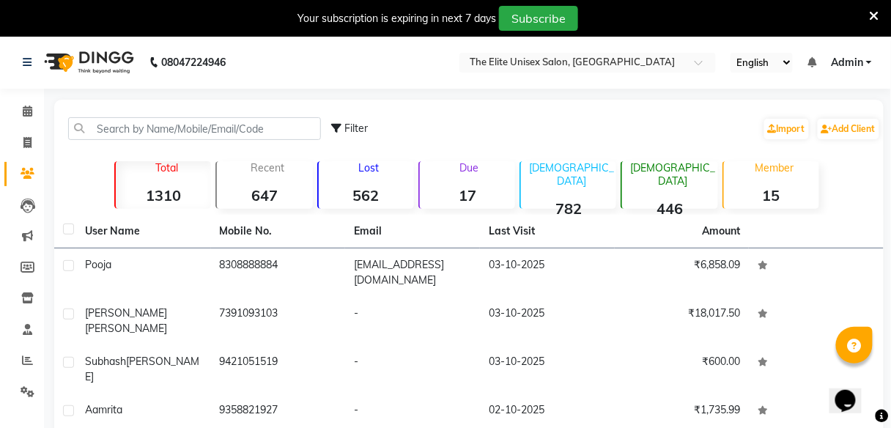
click at [792, 170] on p "Member" at bounding box center [774, 167] width 89 height 13
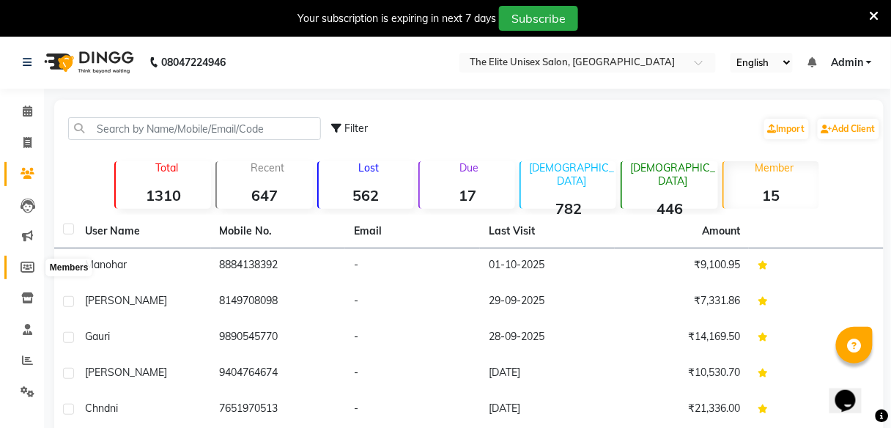
click at [23, 265] on icon at bounding box center [28, 267] width 14 height 11
select select
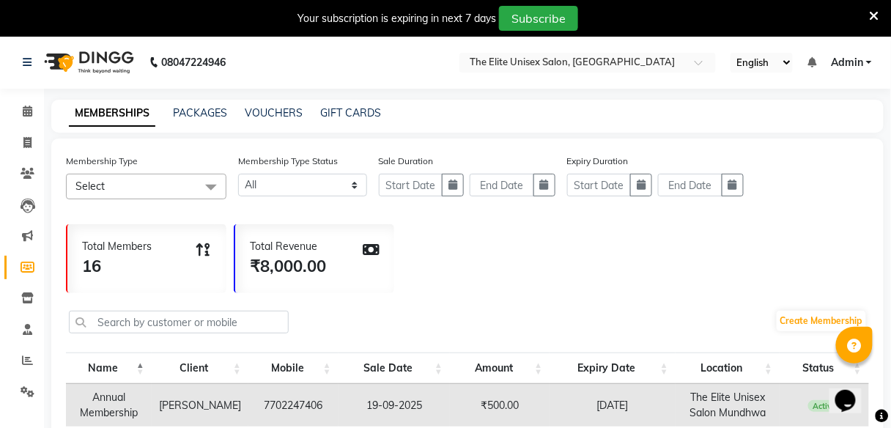
click at [336, 106] on div "GIFT CARDS" at bounding box center [350, 113] width 61 height 15
click at [336, 114] on link "GIFT CARDS" at bounding box center [350, 112] width 61 height 13
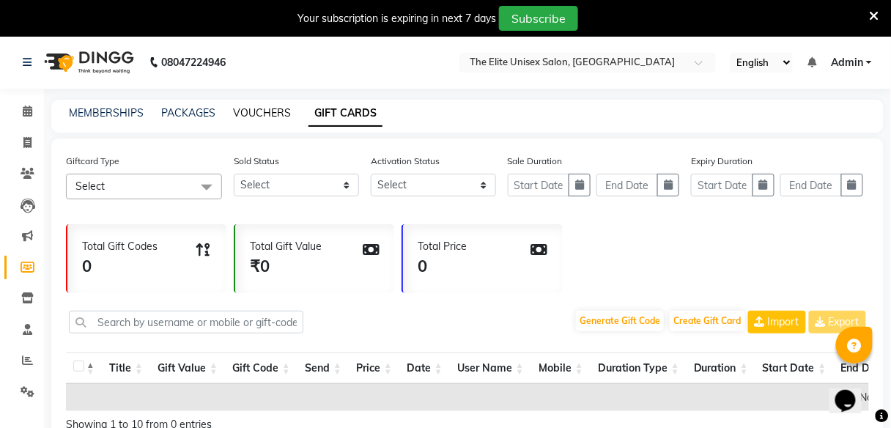
click at [248, 109] on link "VOUCHERS" at bounding box center [262, 112] width 58 height 13
select select
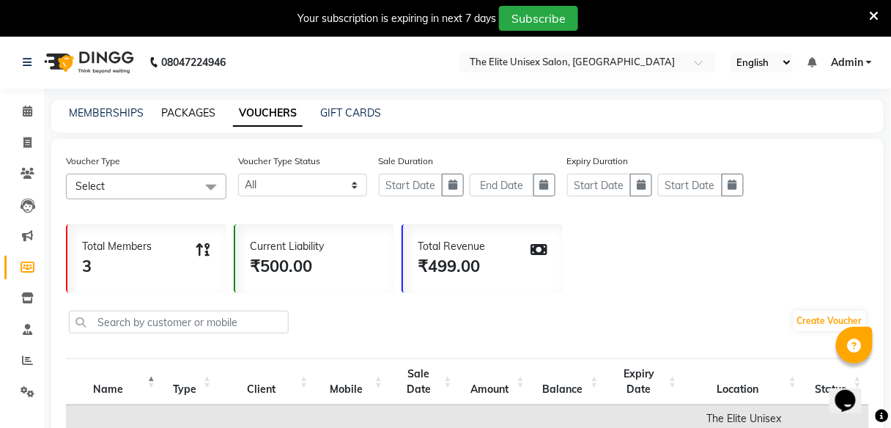
click at [206, 112] on link "PACKAGES" at bounding box center [188, 112] width 54 height 13
select select
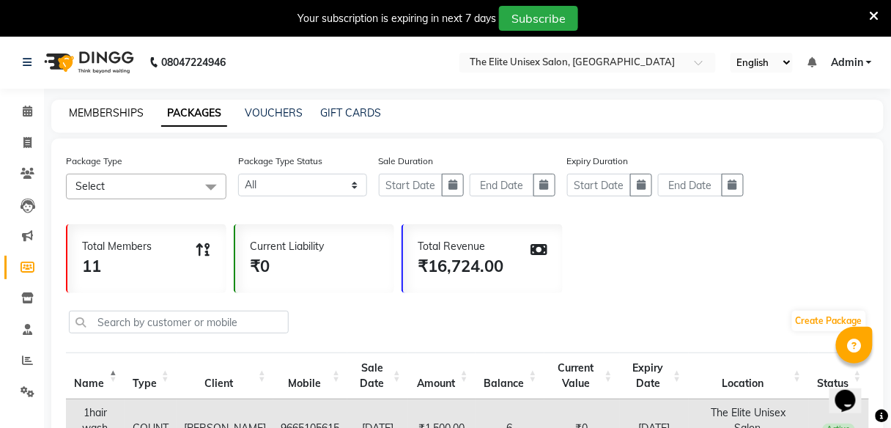
click at [129, 114] on link "MEMBERSHIPS" at bounding box center [106, 112] width 75 height 13
select select
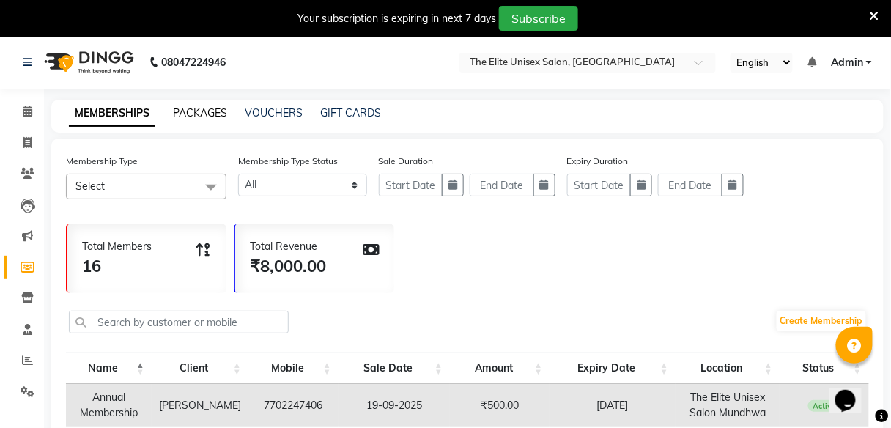
click at [200, 114] on link "PACKAGES" at bounding box center [200, 112] width 54 height 13
select select
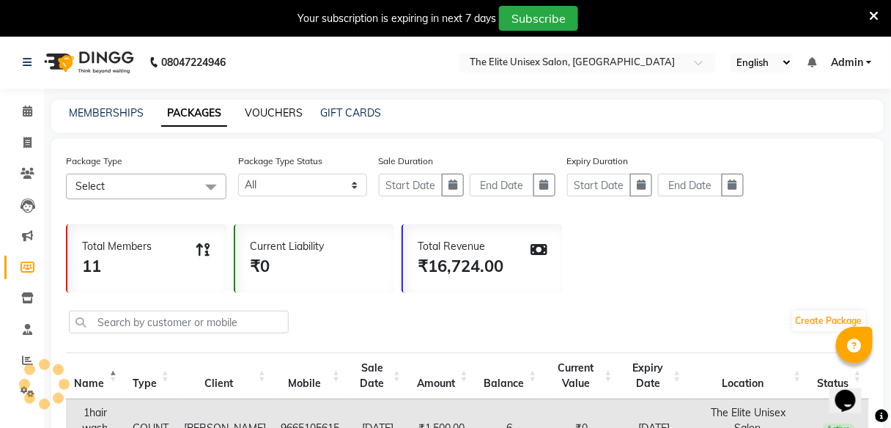
click at [281, 108] on link "VOUCHERS" at bounding box center [274, 112] width 58 height 13
select select
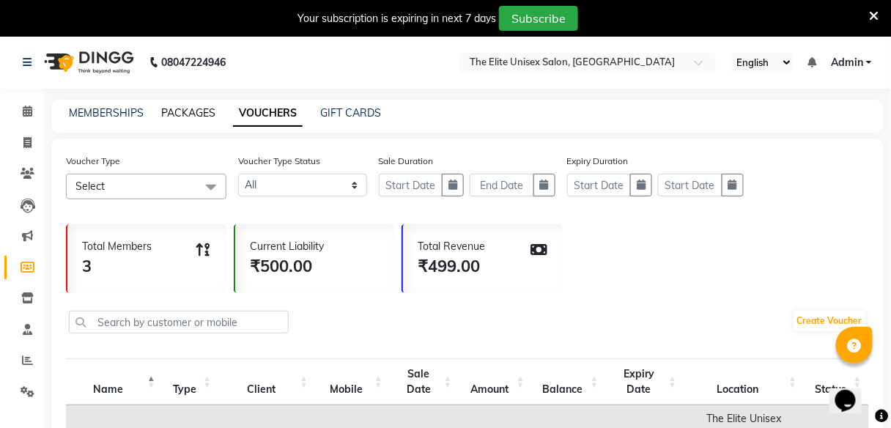
click at [197, 108] on link "PACKAGES" at bounding box center [188, 112] width 54 height 13
select select
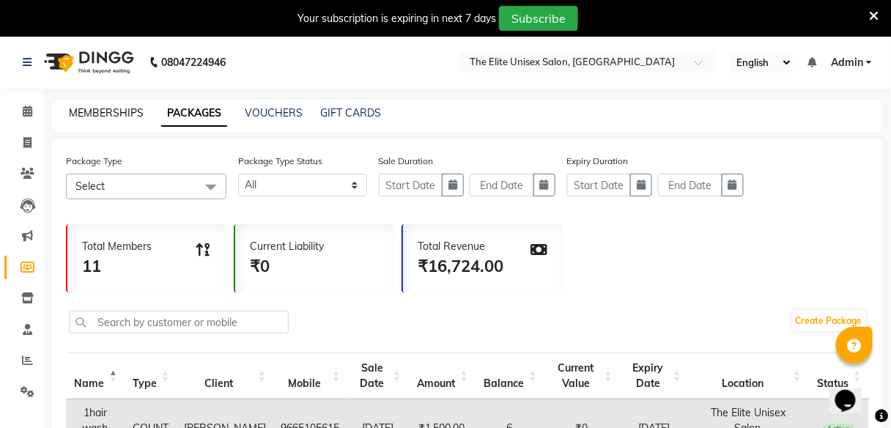
click at [107, 107] on link "MEMBERSHIPS" at bounding box center [106, 112] width 75 height 13
select select
